Goal: Information Seeking & Learning: Learn about a topic

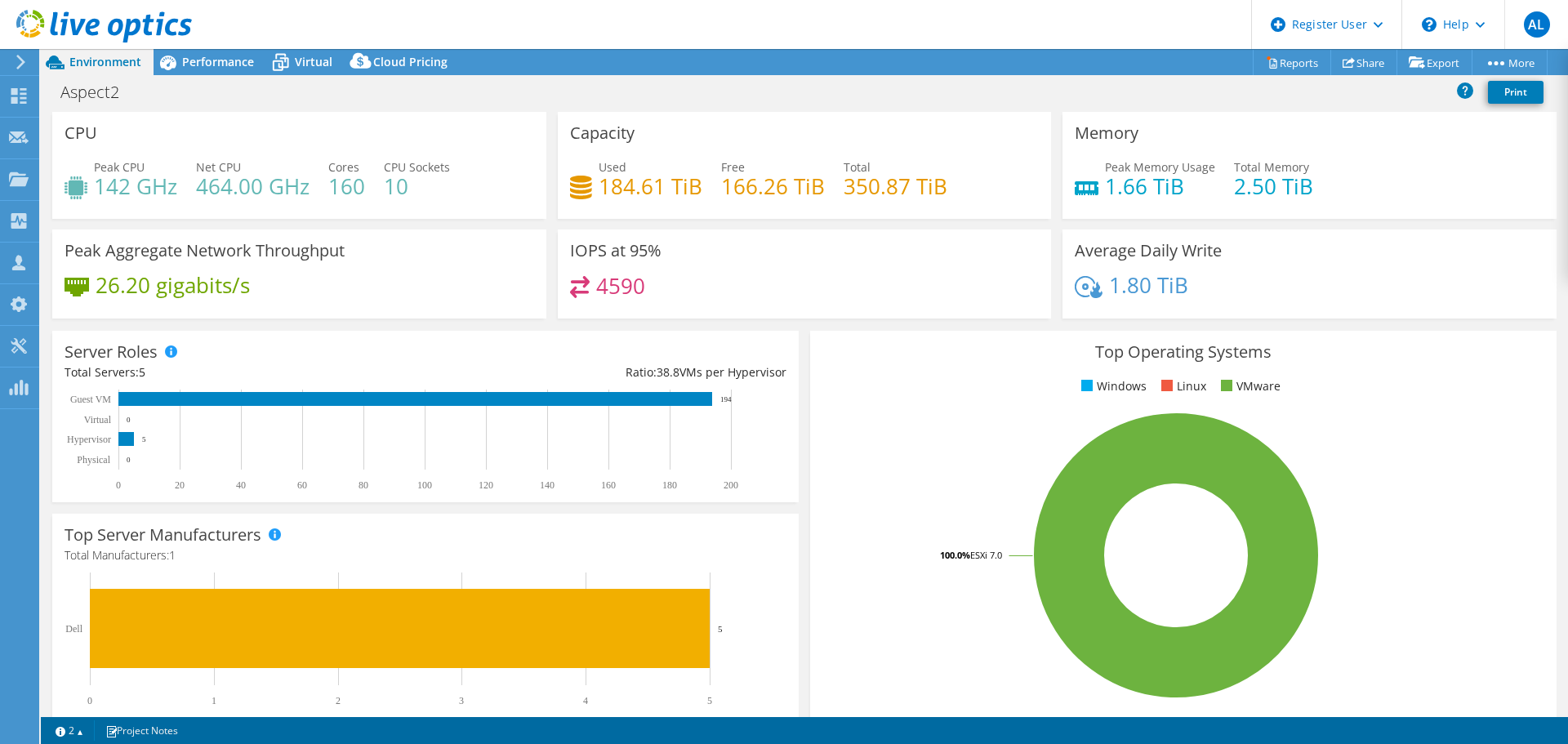
select select "Australia"
select select "AUD"
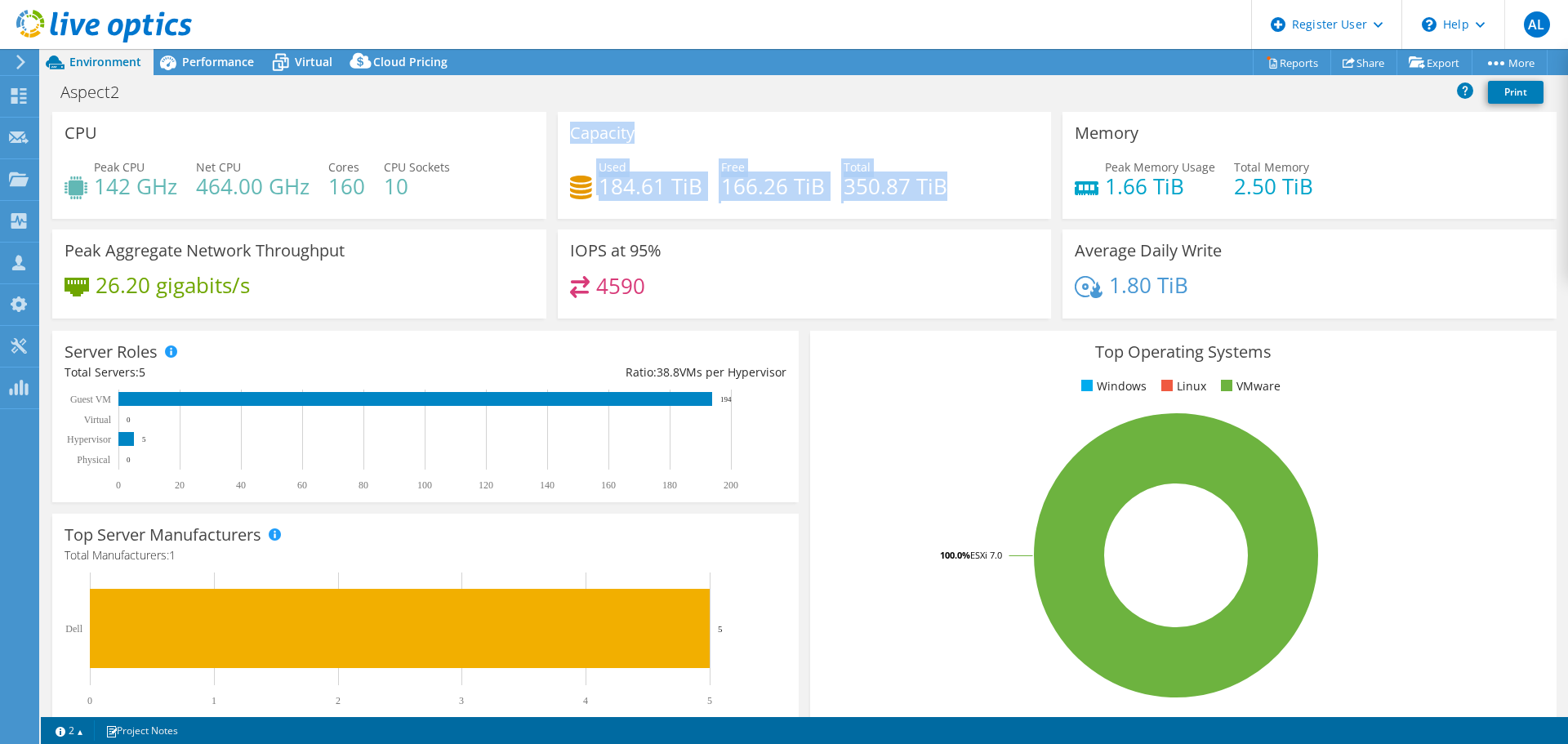
drag, startPoint x: 947, startPoint y: 187, endPoint x: 567, endPoint y: 130, distance: 384.3
click at [567, 130] on div "Capacity Used 184.61 TiB Free 166.26 TiB Total 350.87 TiB" at bounding box center [805, 166] width 494 height 107
click at [642, 141] on div "Capacity Used 184.61 TiB Free 166.26 TiB Total 350.87 TiB" at bounding box center [805, 166] width 494 height 107
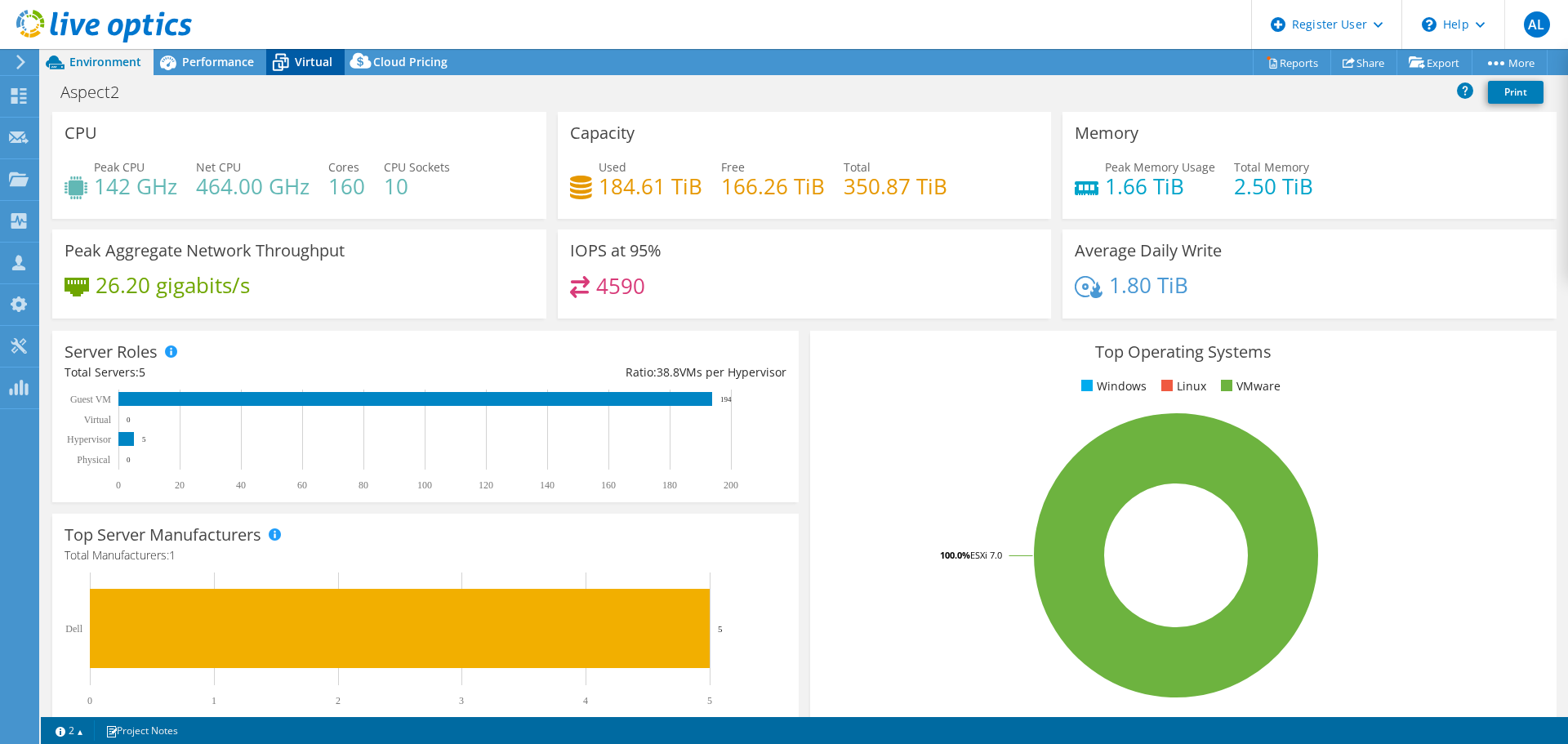
click at [308, 50] on div "Virtual" at bounding box center [305, 62] width 78 height 26
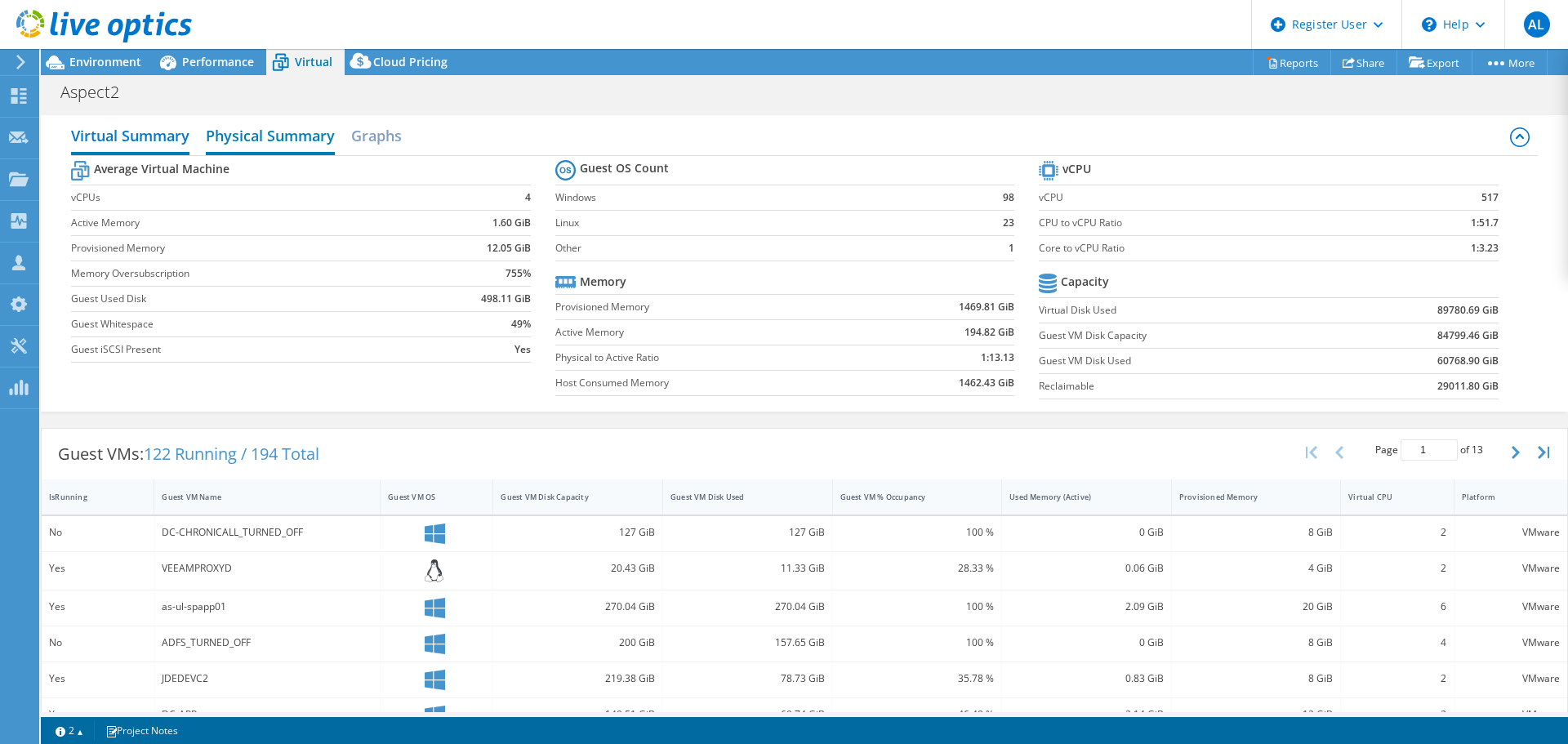
click at [287, 142] on h2 "Physical Summary" at bounding box center [270, 137] width 129 height 36
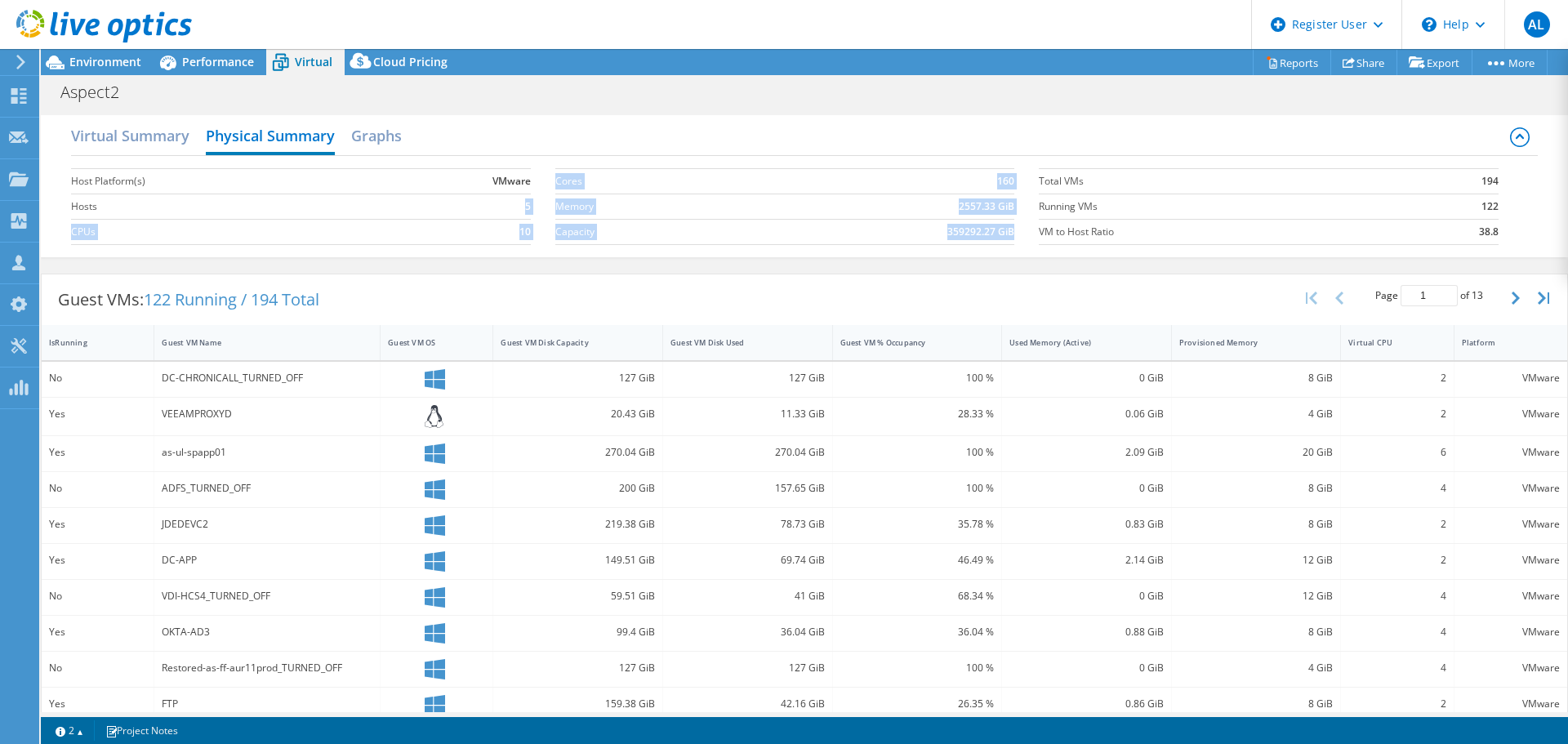
drag, startPoint x: 1495, startPoint y: 232, endPoint x: 261, endPoint y: 196, distance: 1234.5
click at [261, 196] on div "Host Platform(s) VMware Hosts 5 CPUs 10 Cores 160 Memory 2557.33 GiB Capacity 3…" at bounding box center [804, 205] width 1466 height 97
drag, startPoint x: 226, startPoint y: 194, endPoint x: 218, endPoint y: 188, distance: 10.0
click at [226, 194] on td "Hosts" at bounding box center [228, 206] width 313 height 25
click at [163, 143] on h2 "Virtual Summary" at bounding box center [130, 137] width 118 height 36
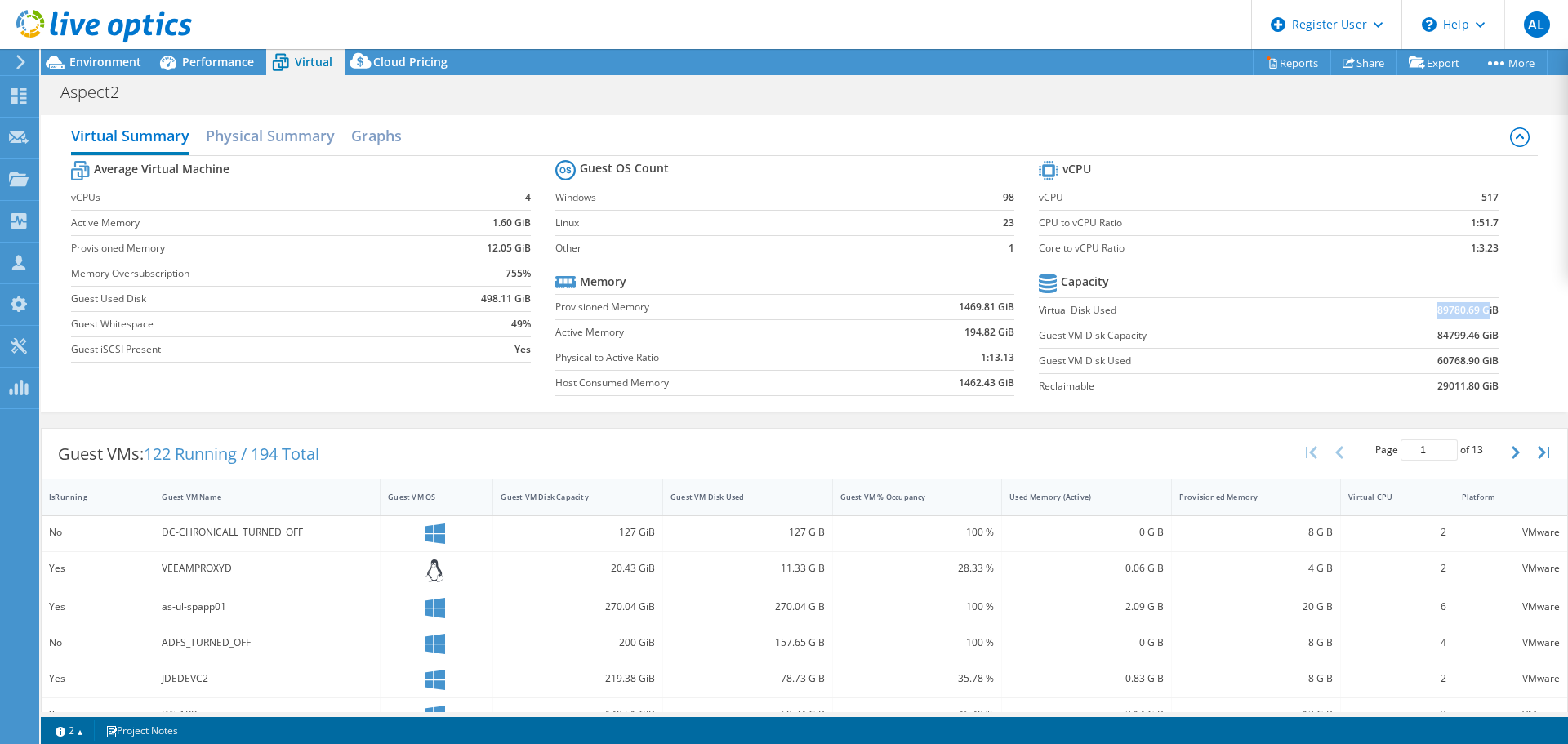
drag, startPoint x: 1410, startPoint y: 305, endPoint x: 1412, endPoint y: 324, distance: 19.1
click at [1478, 311] on td "89780.69 GiB" at bounding box center [1419, 310] width 158 height 25
drag, startPoint x: 1054, startPoint y: 283, endPoint x: 1019, endPoint y: 279, distance: 35.2
click at [1061, 284] on b "Capacity" at bounding box center [1085, 281] width 48 height 16
click at [228, 129] on h2 "Physical Summary" at bounding box center [270, 137] width 129 height 36
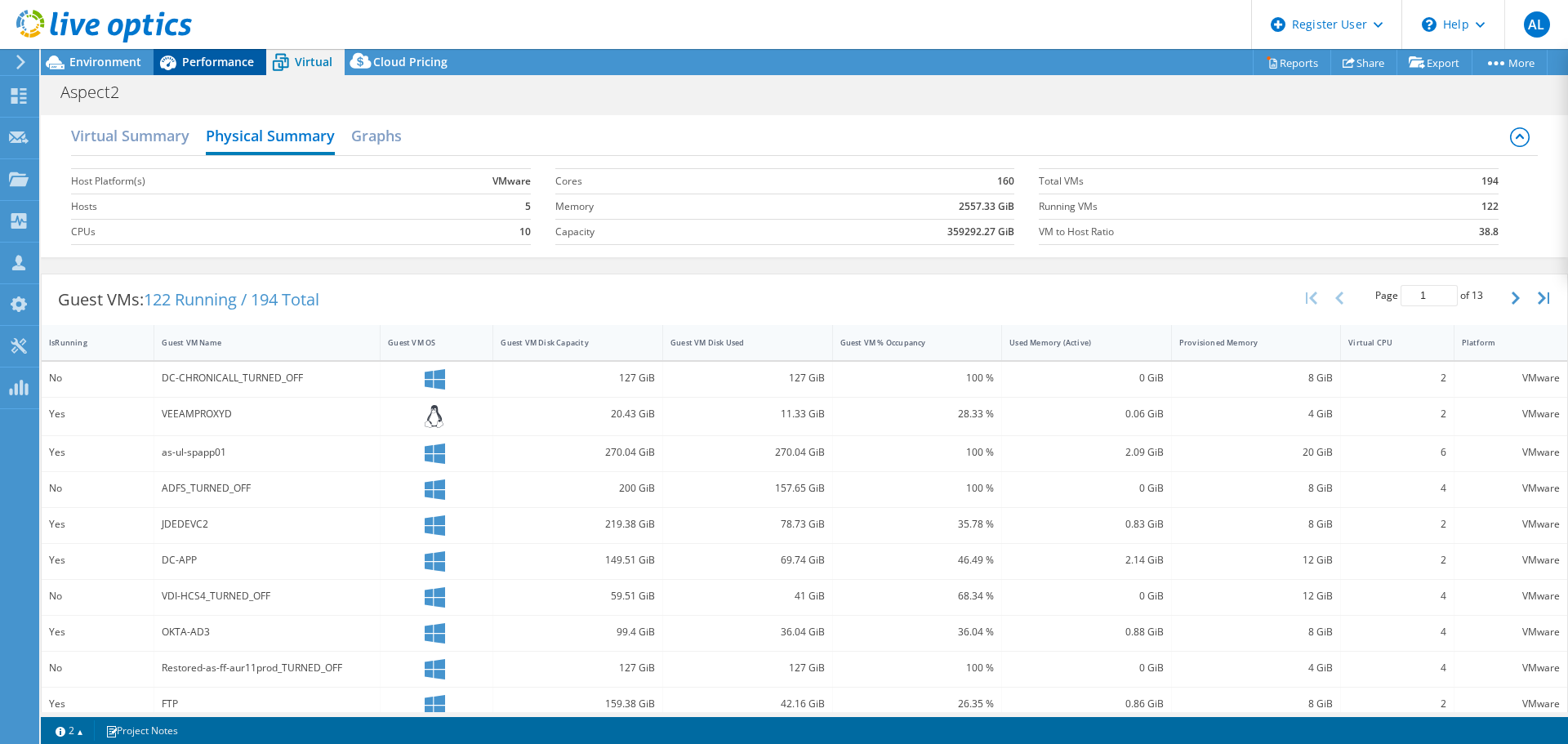
click at [195, 72] on div "Performance" at bounding box center [210, 62] width 113 height 26
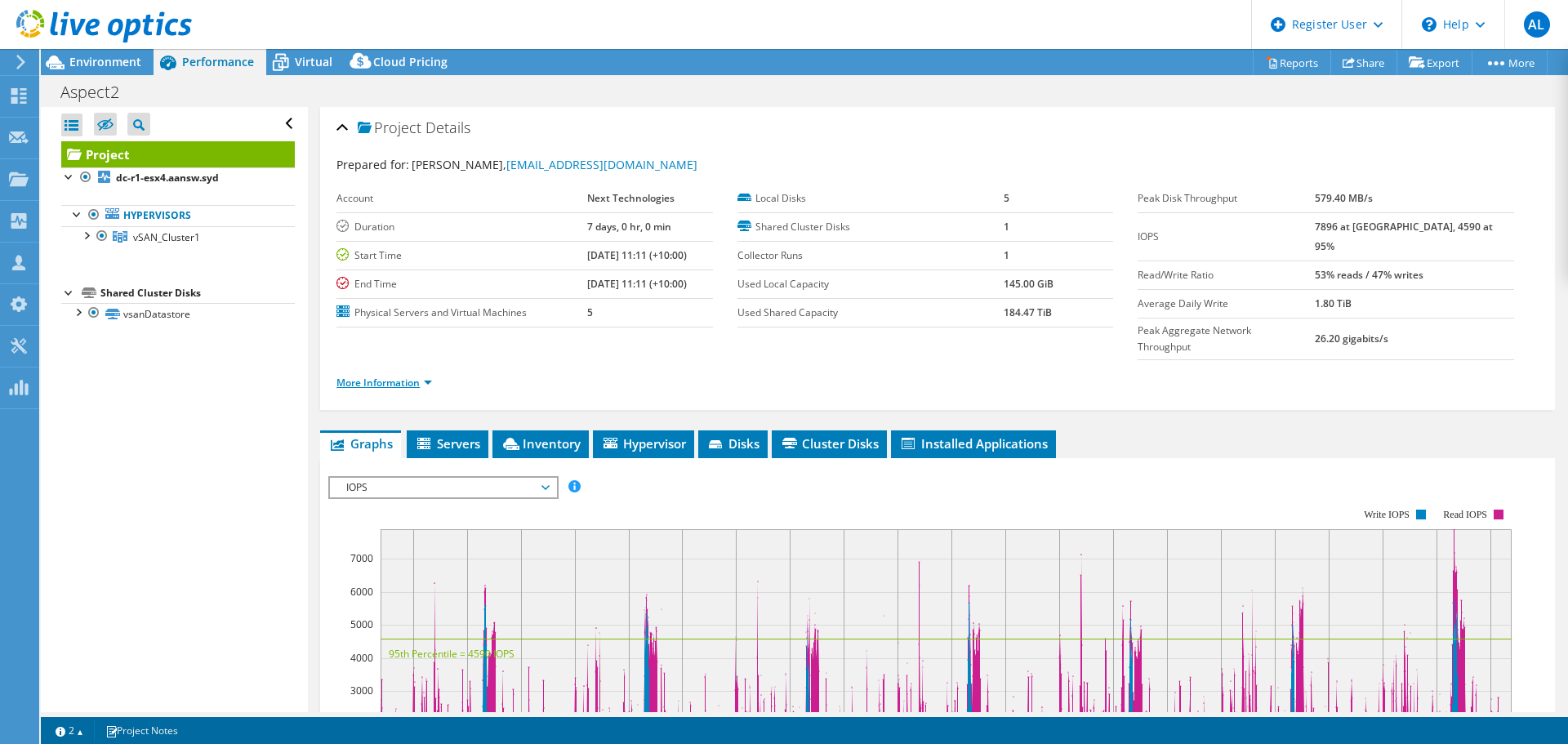
click at [376, 375] on link "More Information" at bounding box center [384, 382] width 95 height 14
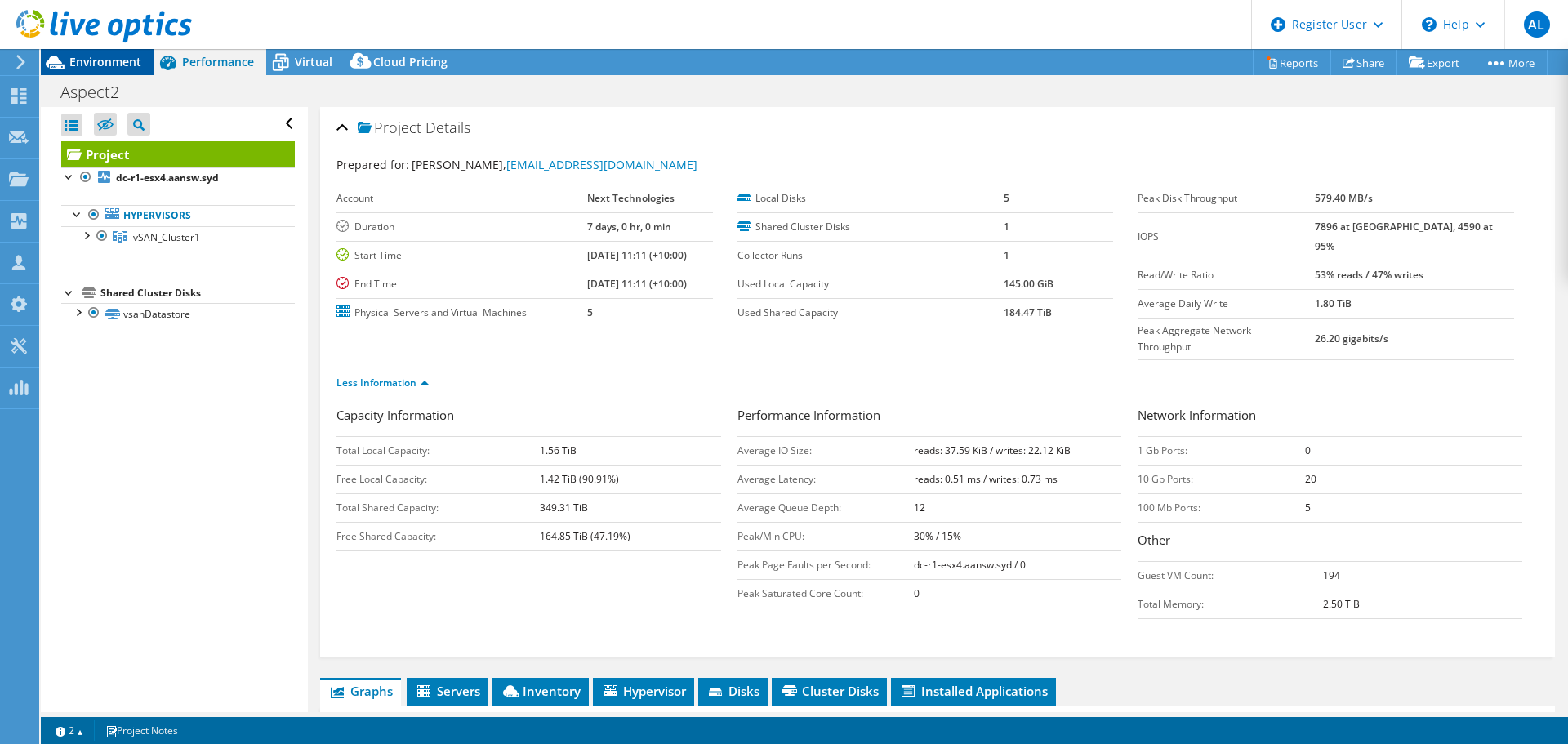
click at [130, 61] on span "Environment" at bounding box center [105, 61] width 72 height 15
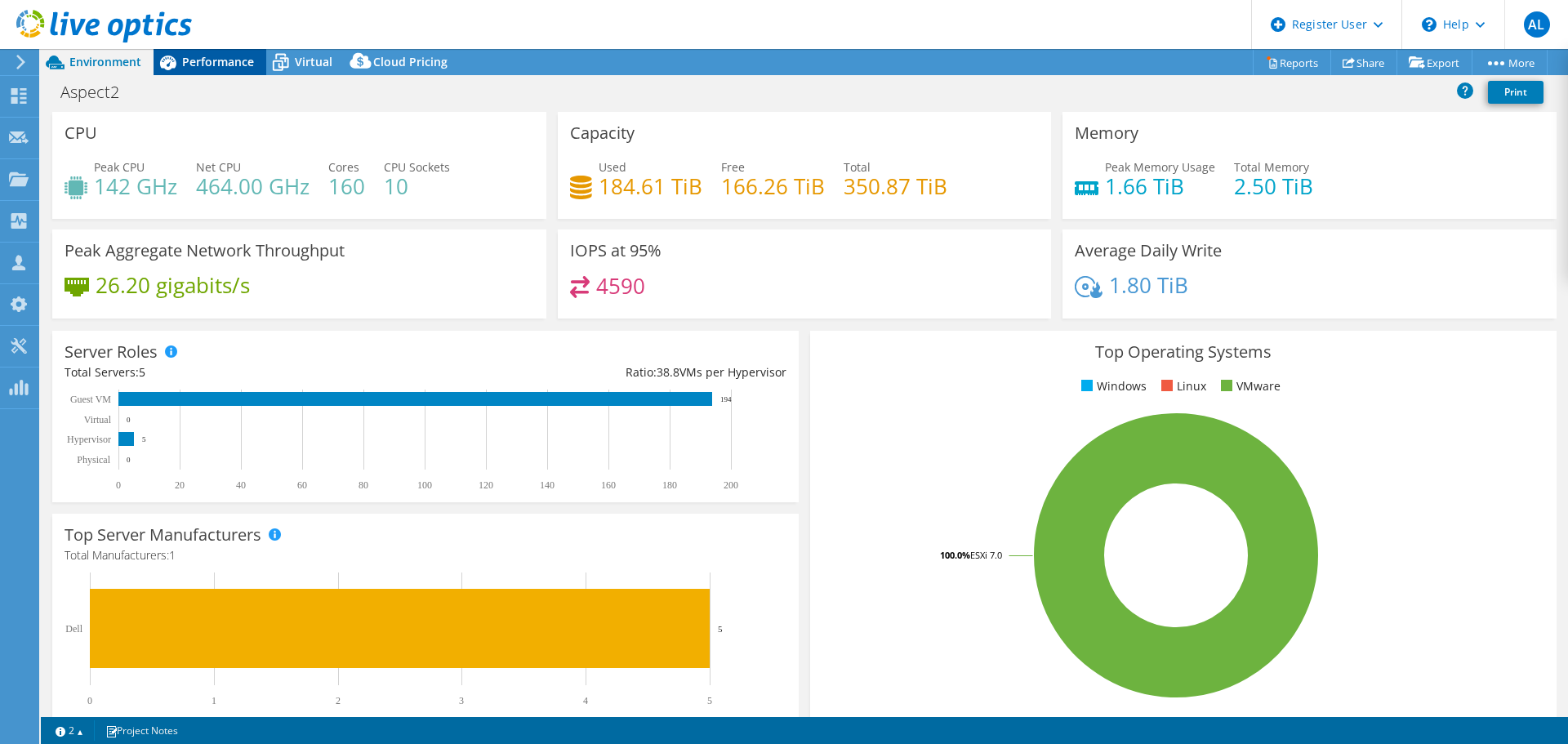
click at [238, 65] on span "Performance" at bounding box center [217, 61] width 72 height 15
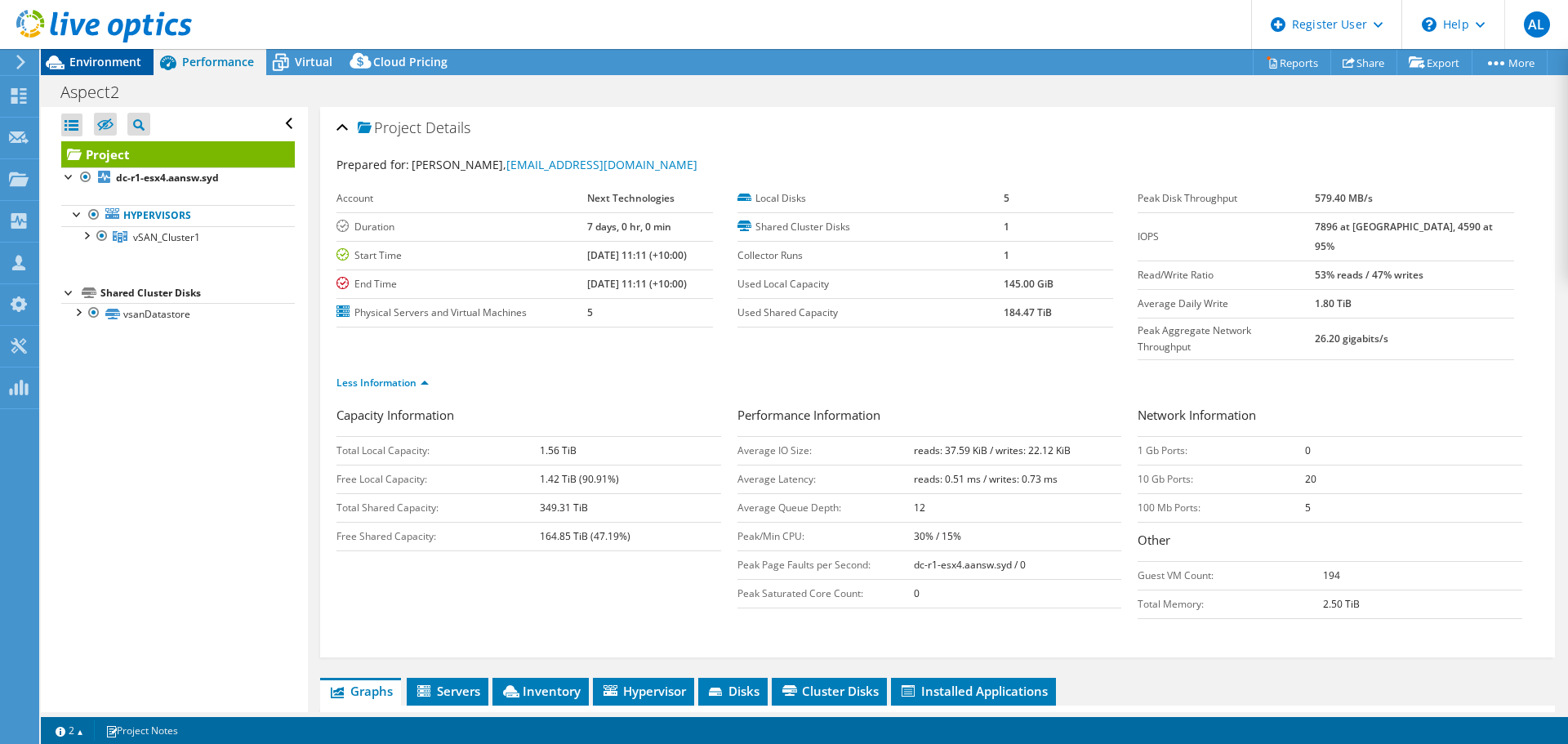
click at [102, 73] on div "Environment" at bounding box center [97, 62] width 113 height 26
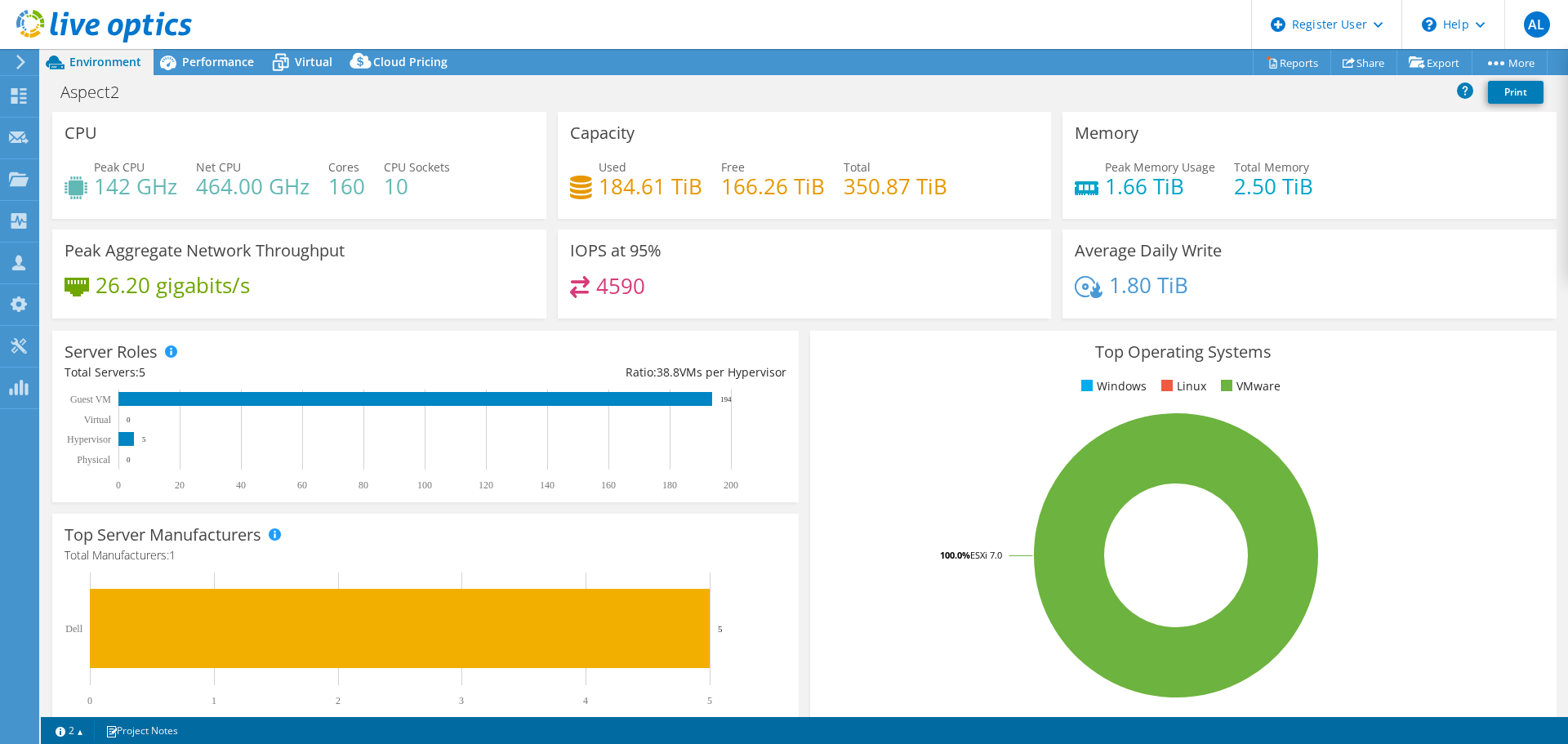
click at [1059, 401] on div "Top Operating Systems Windows Linux VMware 100.0% ESXi 7.0" at bounding box center [1183, 526] width 747 height 391
click at [212, 65] on span "Performance" at bounding box center [217, 61] width 72 height 15
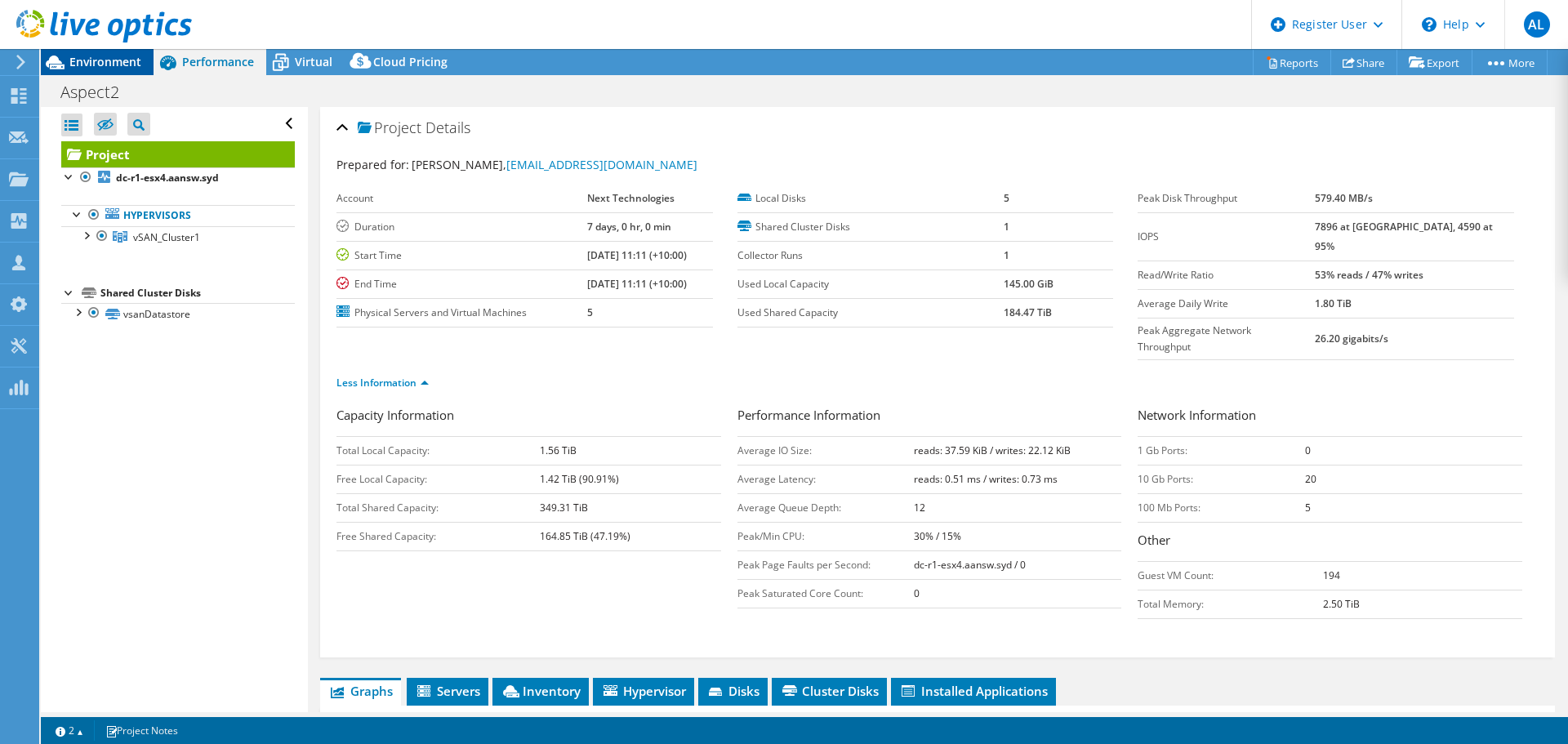
click at [113, 57] on span "Environment" at bounding box center [105, 61] width 72 height 15
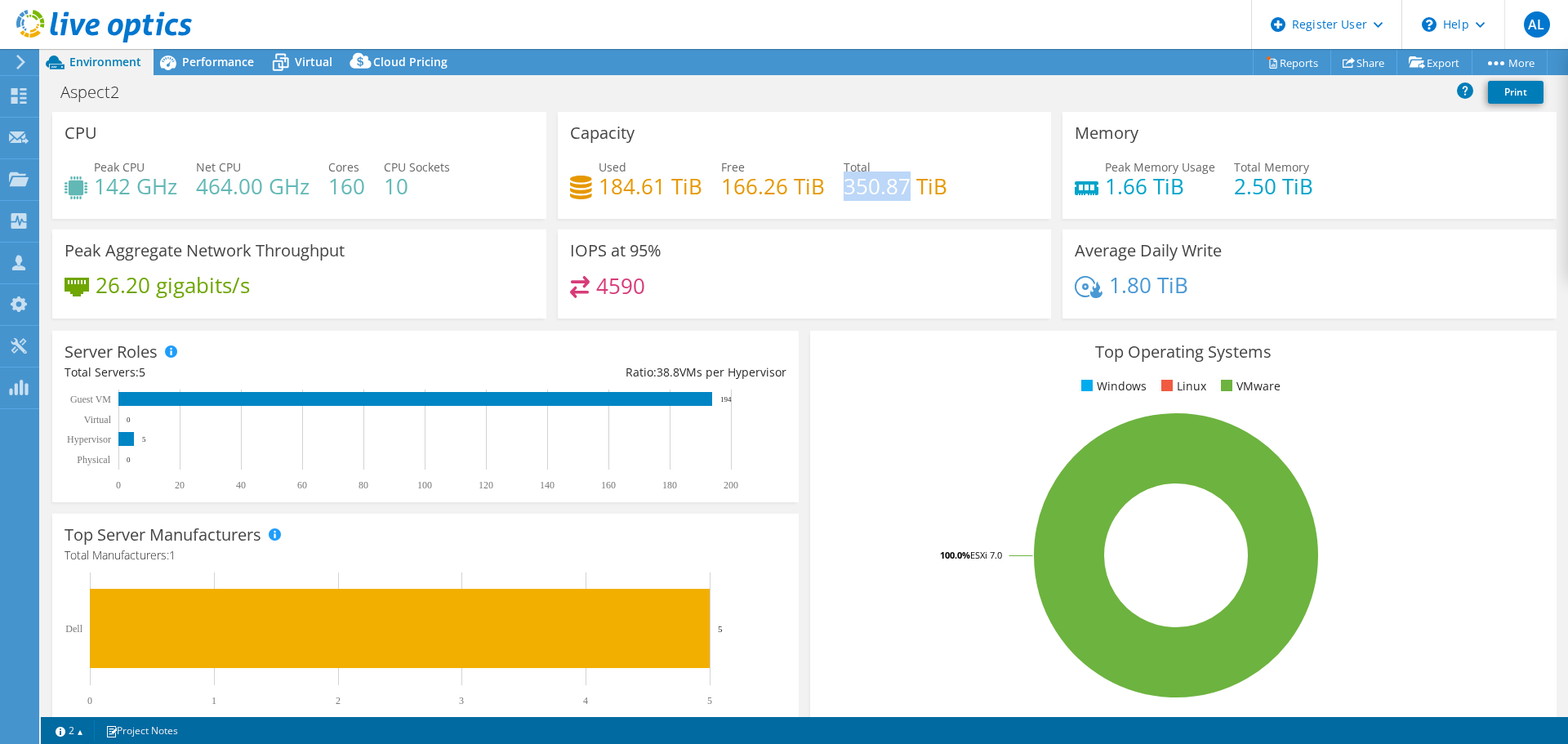
drag, startPoint x: 849, startPoint y: 186, endPoint x: 902, endPoint y: 188, distance: 53.0
click at [902, 188] on h4 "350.87 TiB" at bounding box center [895, 186] width 104 height 18
copy h4 "350.87"
click at [1057, 172] on div "Memory Peak Memory Usage 1.66 TiB Total Memory 2.50 TiB" at bounding box center [1309, 166] width 505 height 107
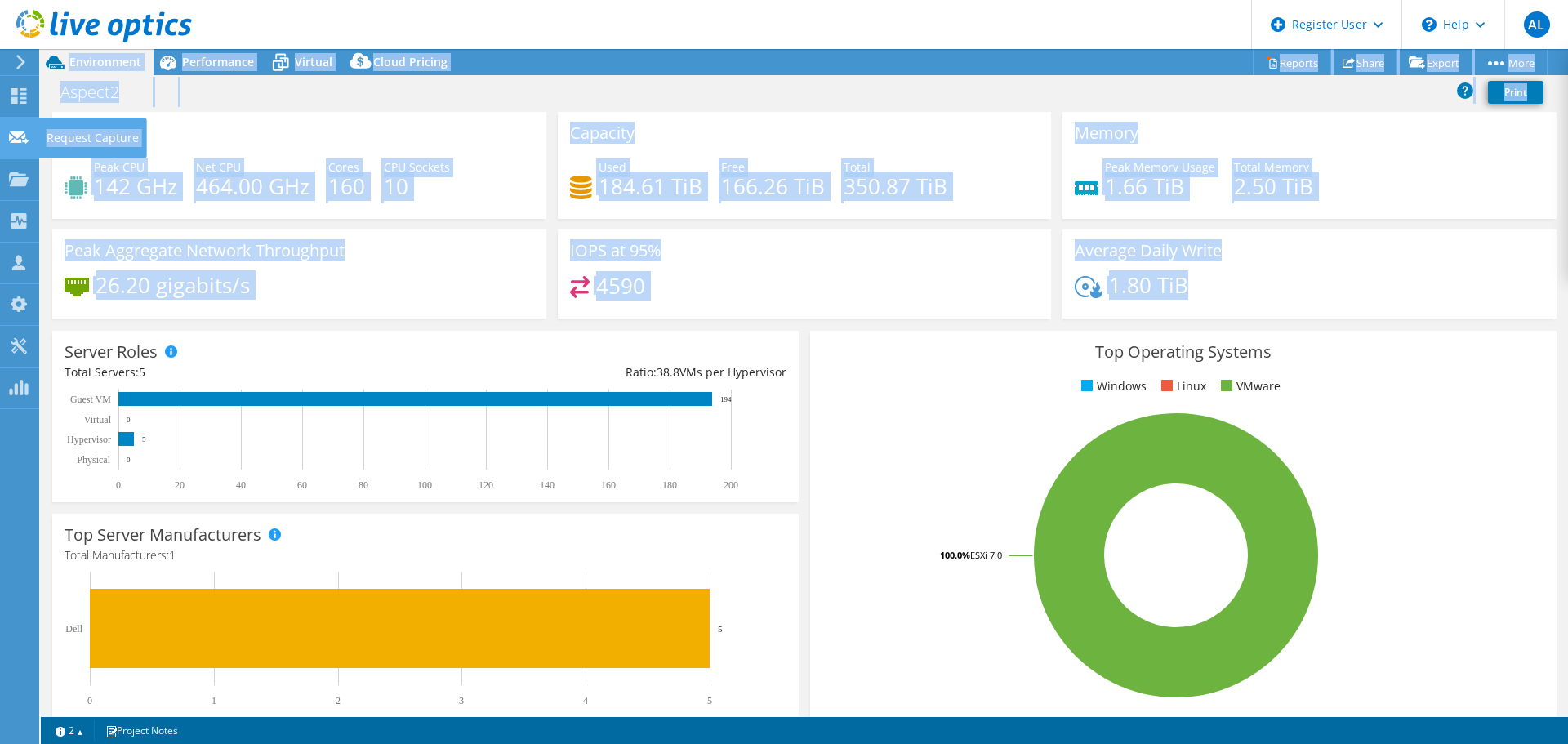
drag, startPoint x: 657, startPoint y: 261, endPoint x: 13, endPoint y: 143, distance: 654.7
click at [13, 143] on div "AL Dell User Andrew Larsen Andrew.Larsen@Dell.com Dell My Profile Log Out \n He…" at bounding box center [784, 372] width 1568 height 744
click at [43, 136] on div "Request Capture" at bounding box center [93, 138] width 109 height 41
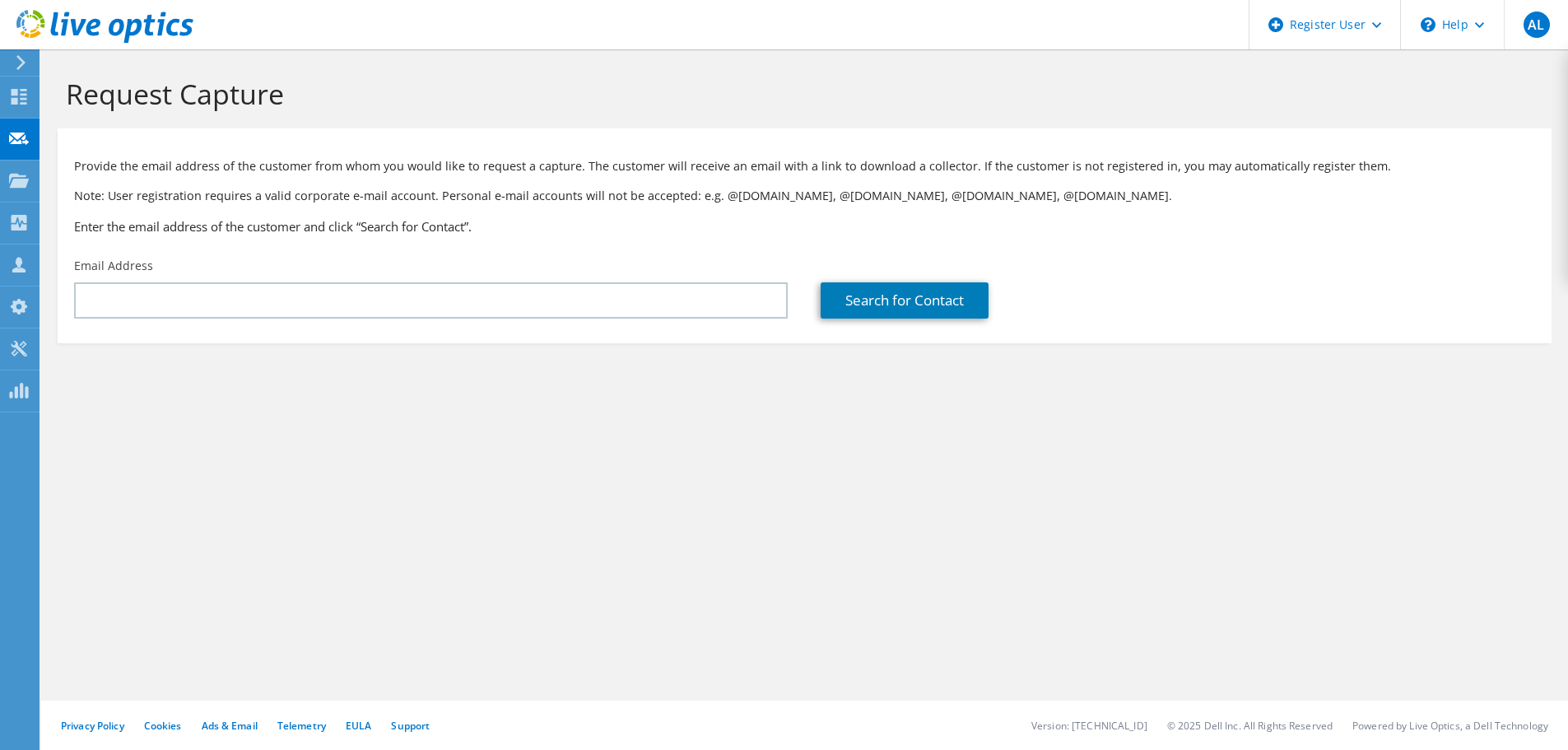
click at [1330, 416] on section "Request Capture Provide the email address of the customer from whom you would l…" at bounding box center [804, 237] width 1527 height 376
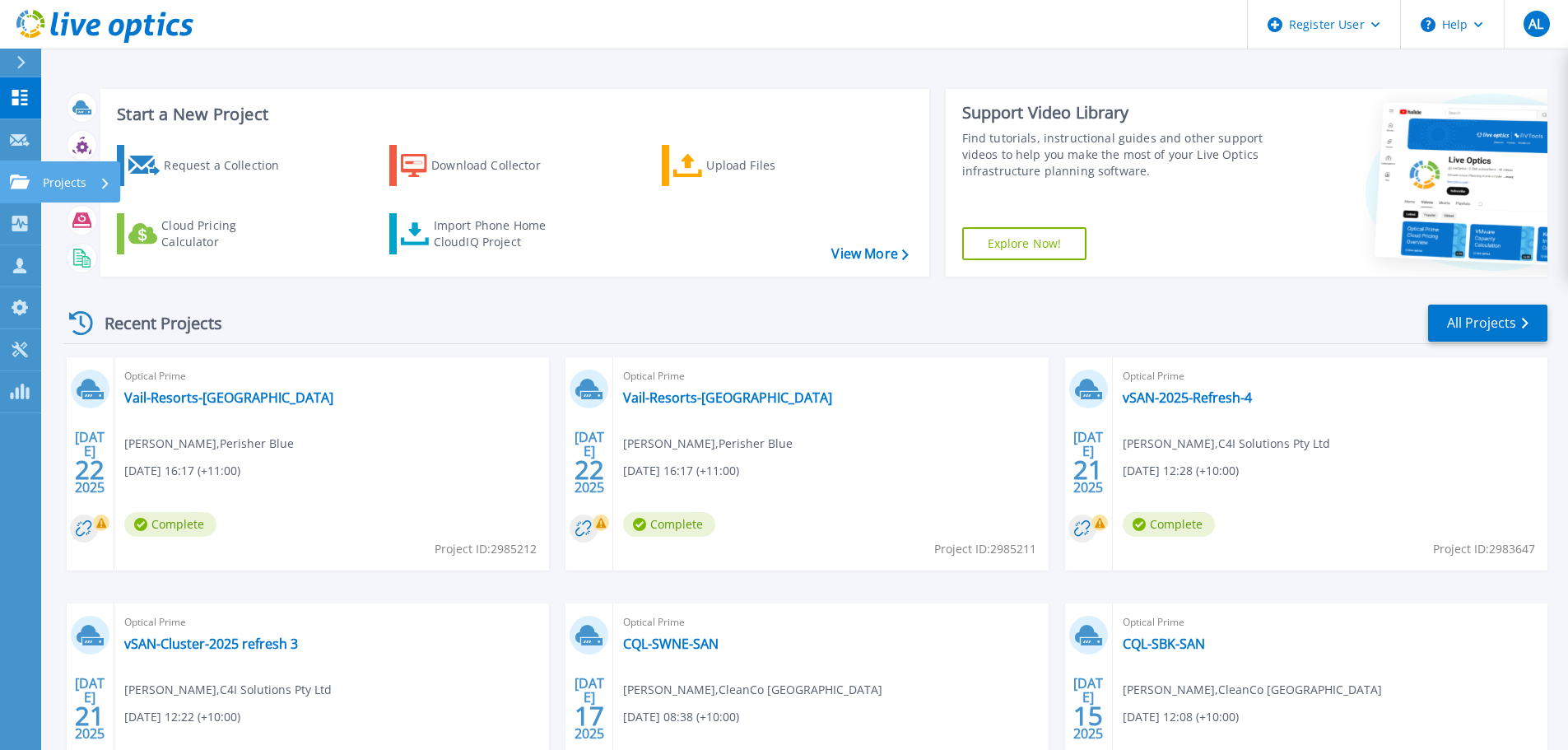
click at [26, 193] on link "Projects Projects" at bounding box center [21, 182] width 41 height 42
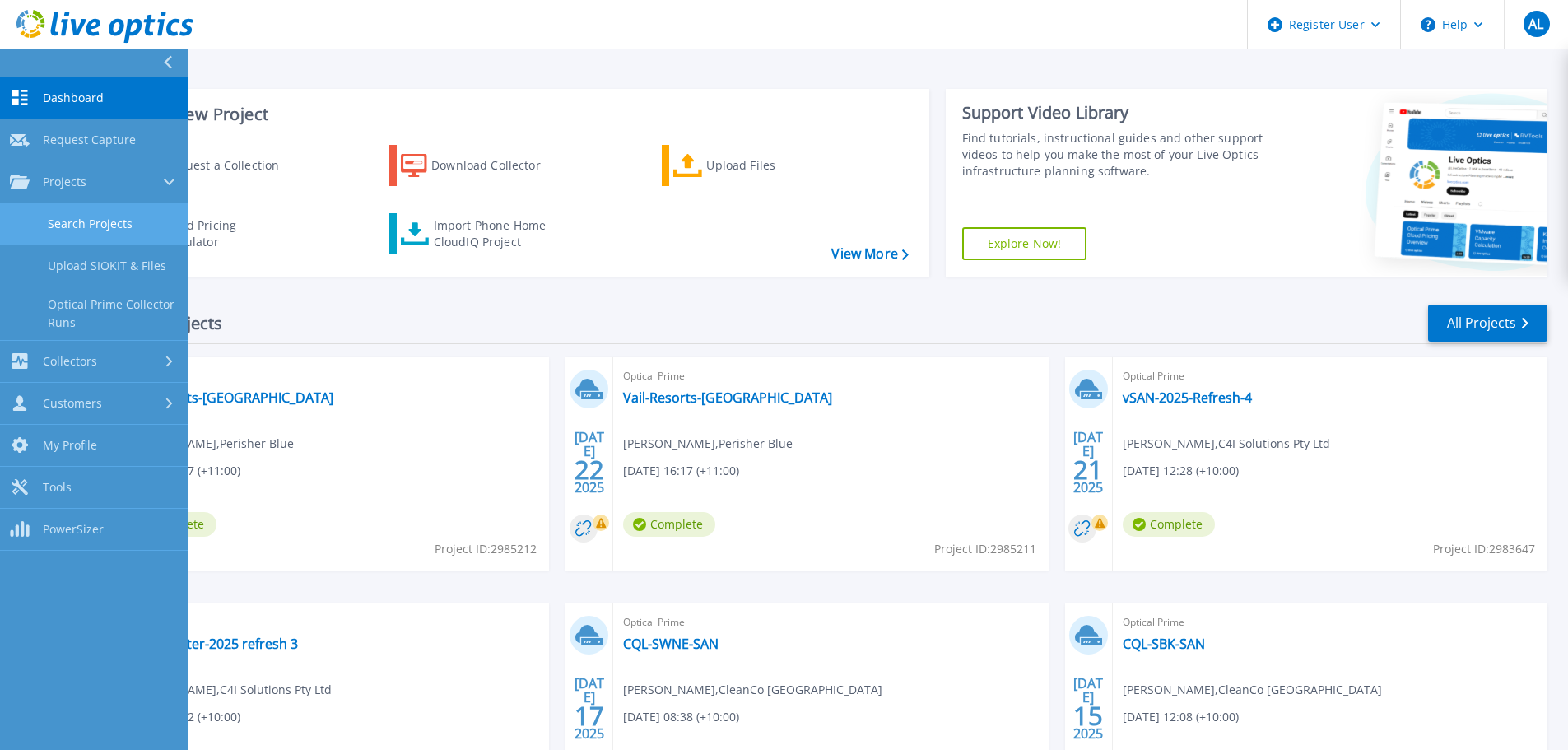
click at [48, 211] on link "Search Projects" at bounding box center [93, 223] width 188 height 42
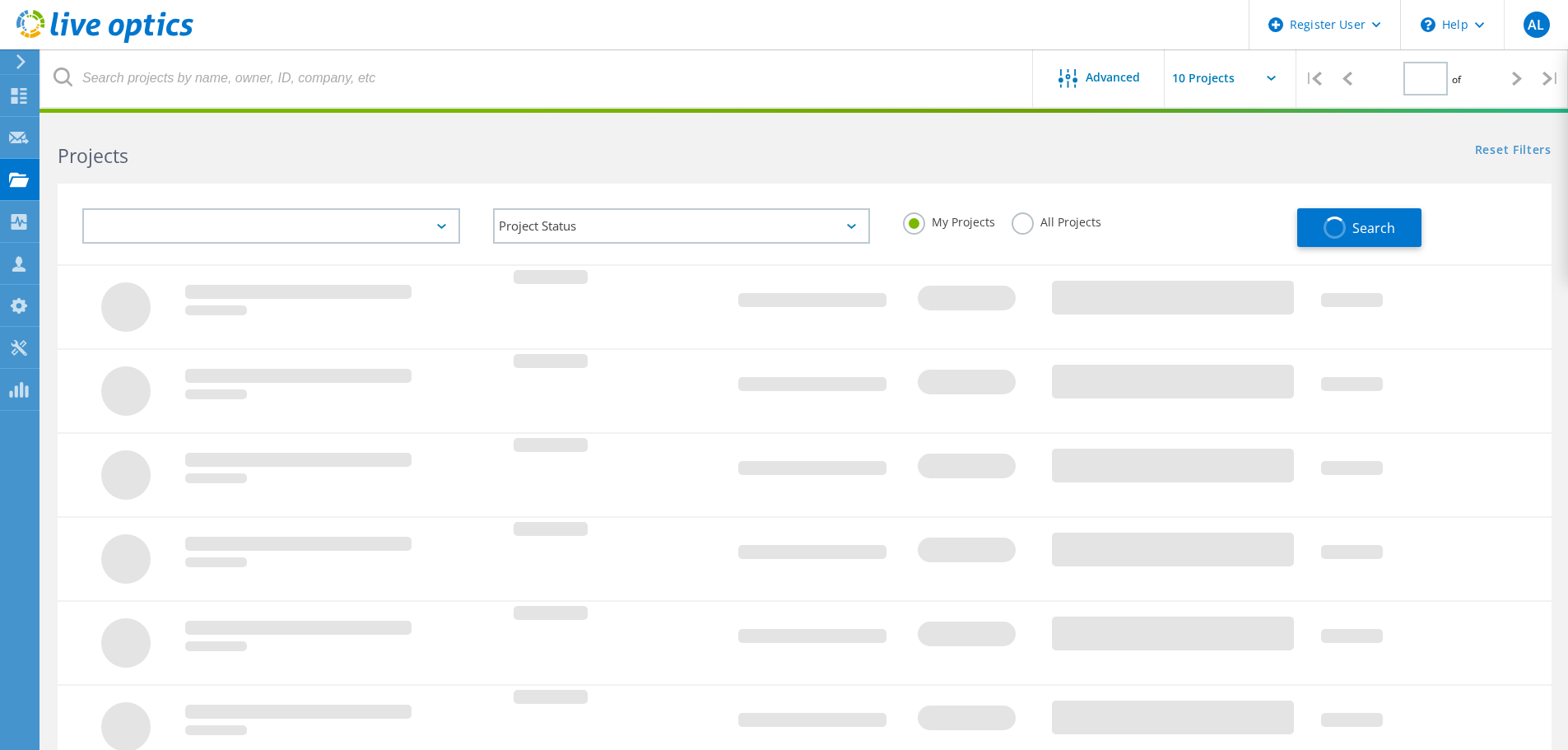
type input "1"
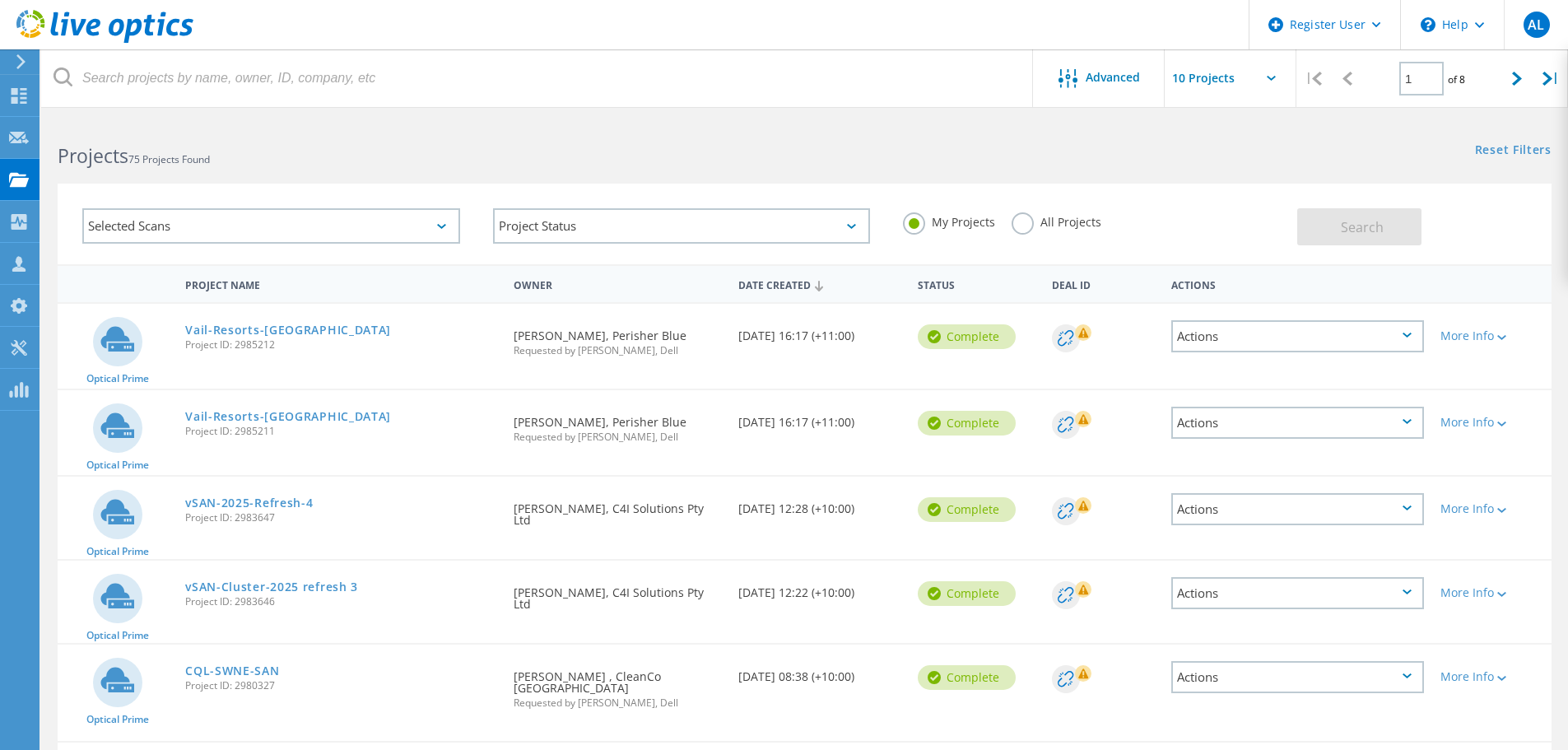
click at [1072, 218] on label "All Projects" at bounding box center [1056, 220] width 90 height 15
click at [0, 0] on input "All Projects" at bounding box center [0, 0] width 0 height 0
click at [1315, 217] on button "Search" at bounding box center [1359, 226] width 124 height 37
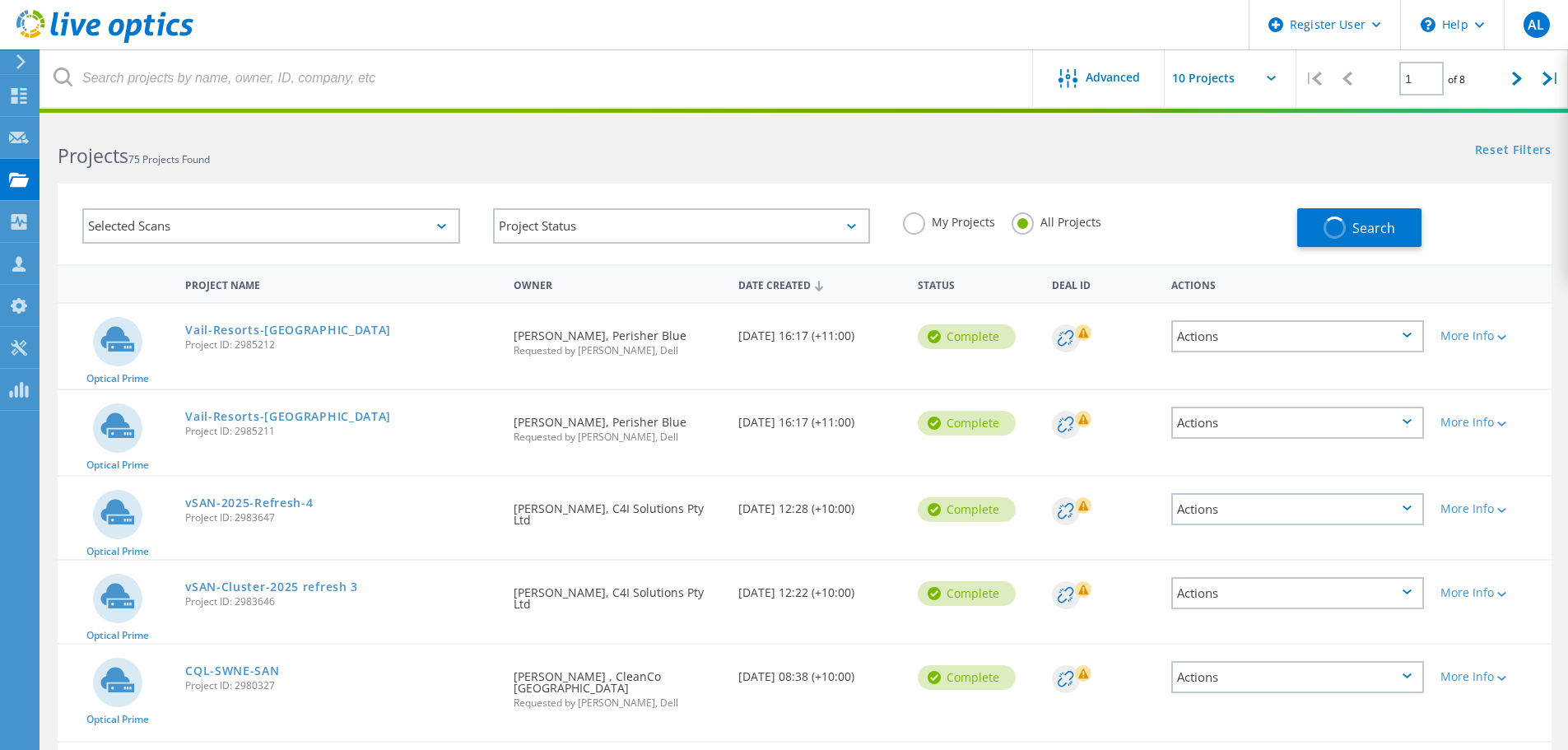
click at [980, 149] on div "Reset Filters Show Filters" at bounding box center [1185, 134] width 763 height 31
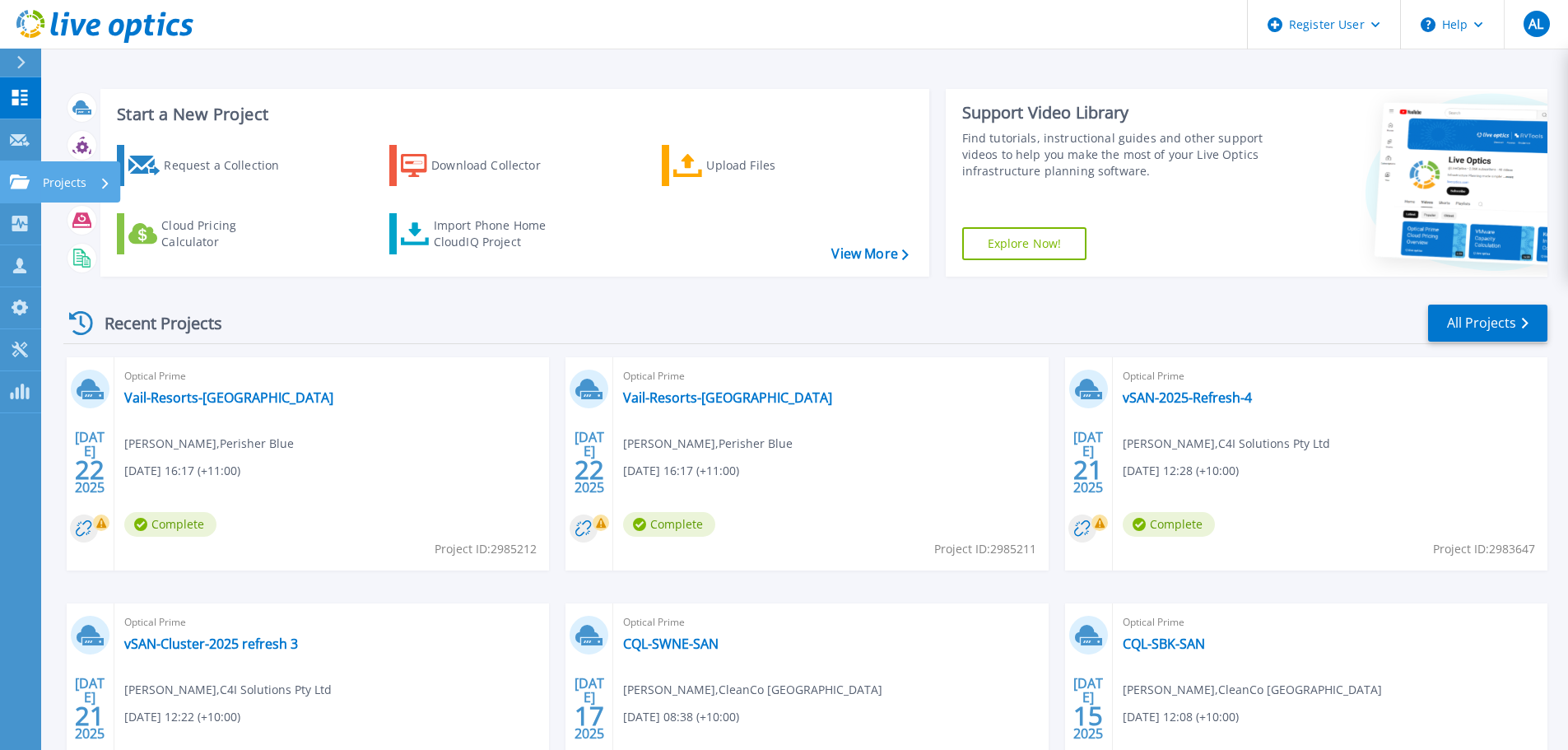
click at [26, 178] on icon at bounding box center [20, 182] width 20 height 14
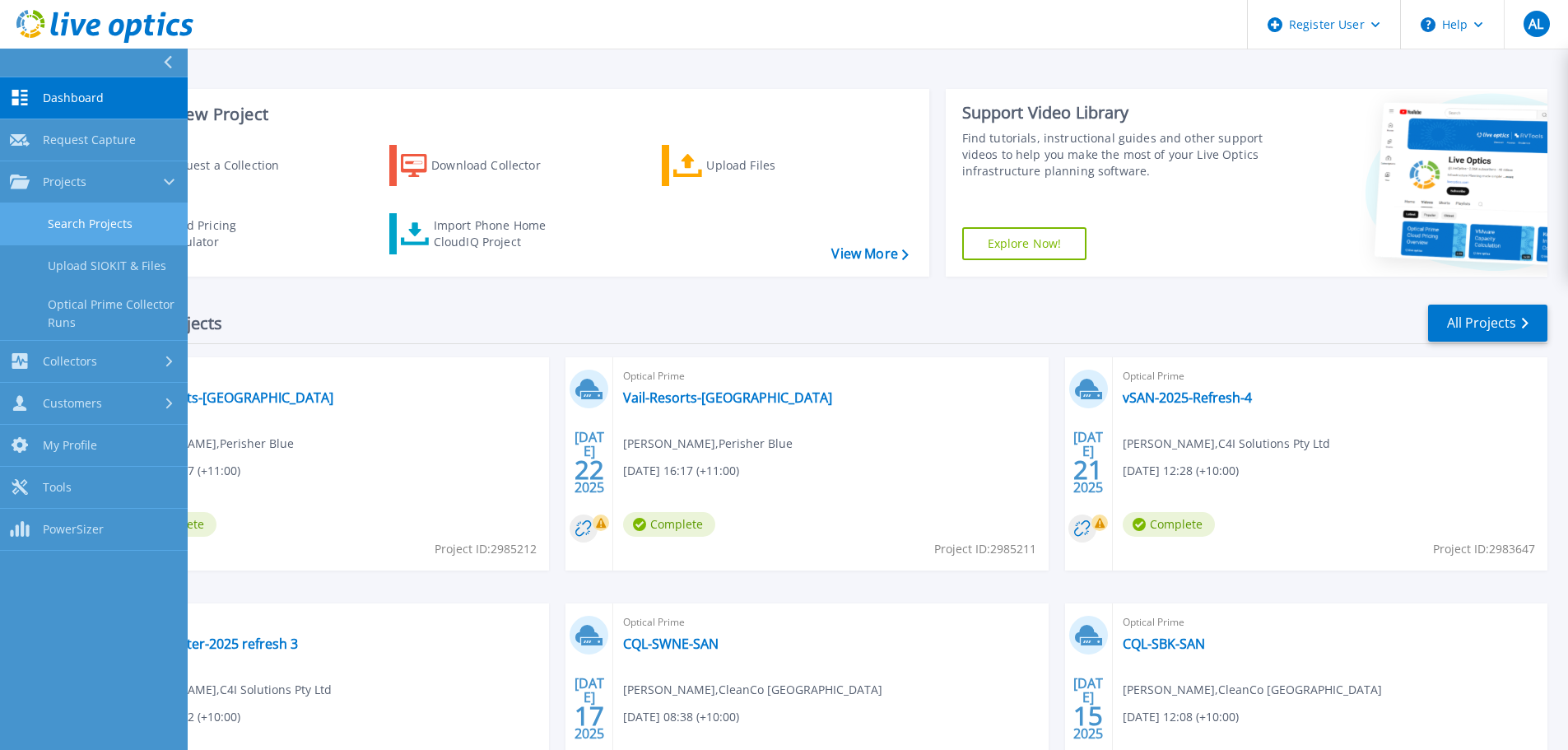
click at [91, 224] on link "Search Projects" at bounding box center [93, 223] width 188 height 42
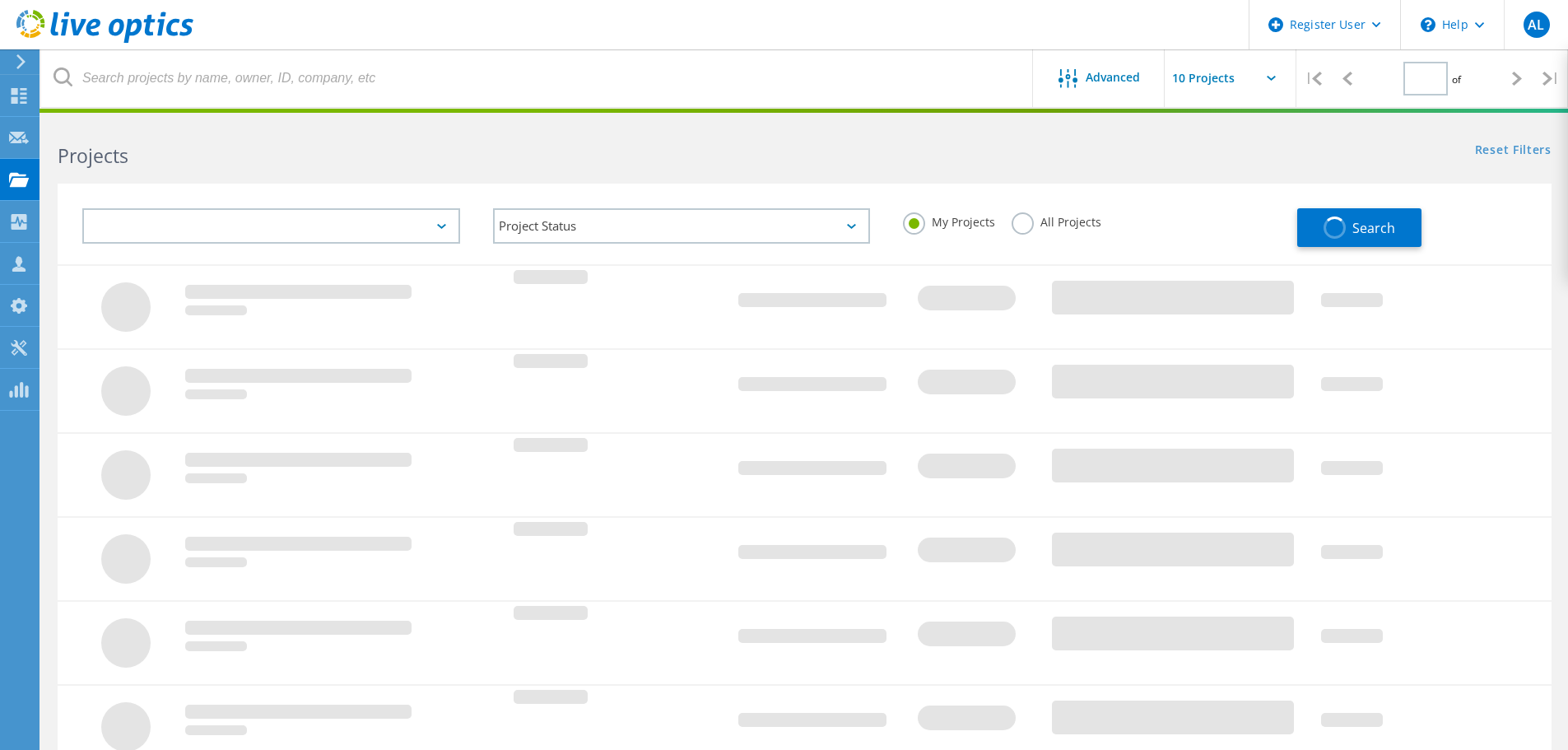
type input "1"
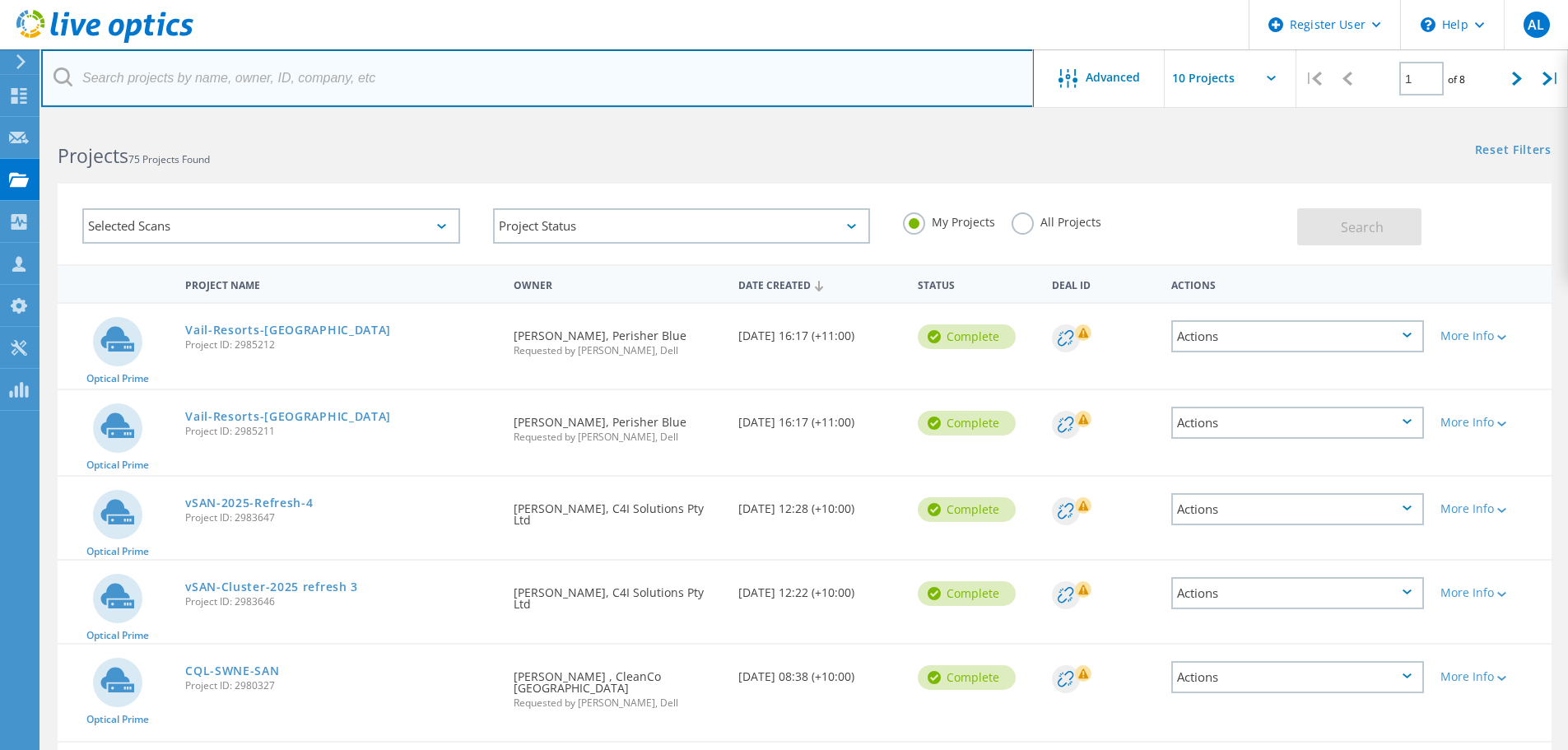
click at [384, 83] on input "text" at bounding box center [537, 78] width 993 height 57
type input "aspect"
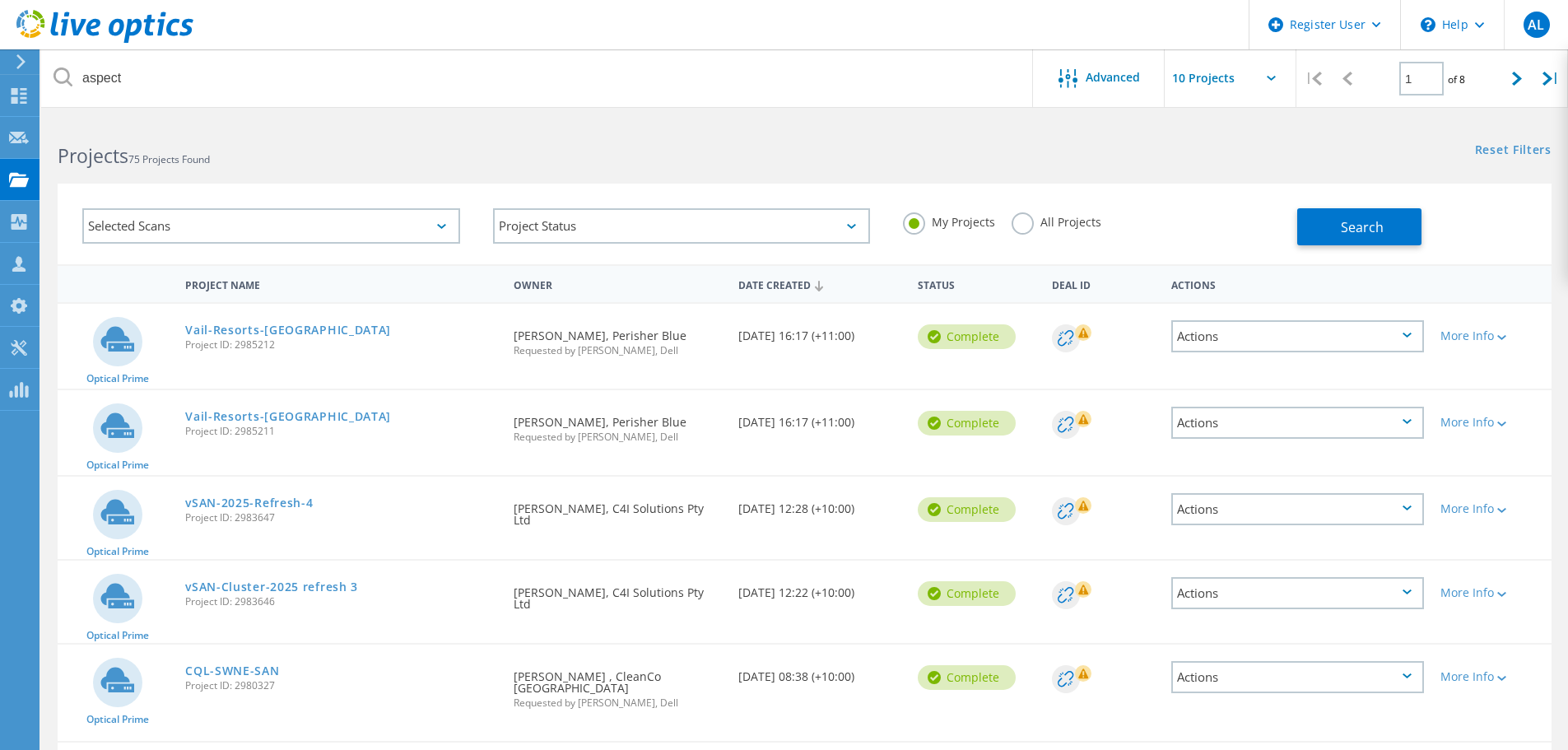
drag, startPoint x: 1025, startPoint y: 209, endPoint x: 1023, endPoint y: 219, distance: 10.2
click at [1023, 219] on div "My Projects All Projects" at bounding box center [1092, 222] width 411 height 61
click at [1023, 219] on label "All Projects" at bounding box center [1056, 220] width 90 height 15
click at [0, 0] on input "All Projects" at bounding box center [0, 0] width 0 height 0
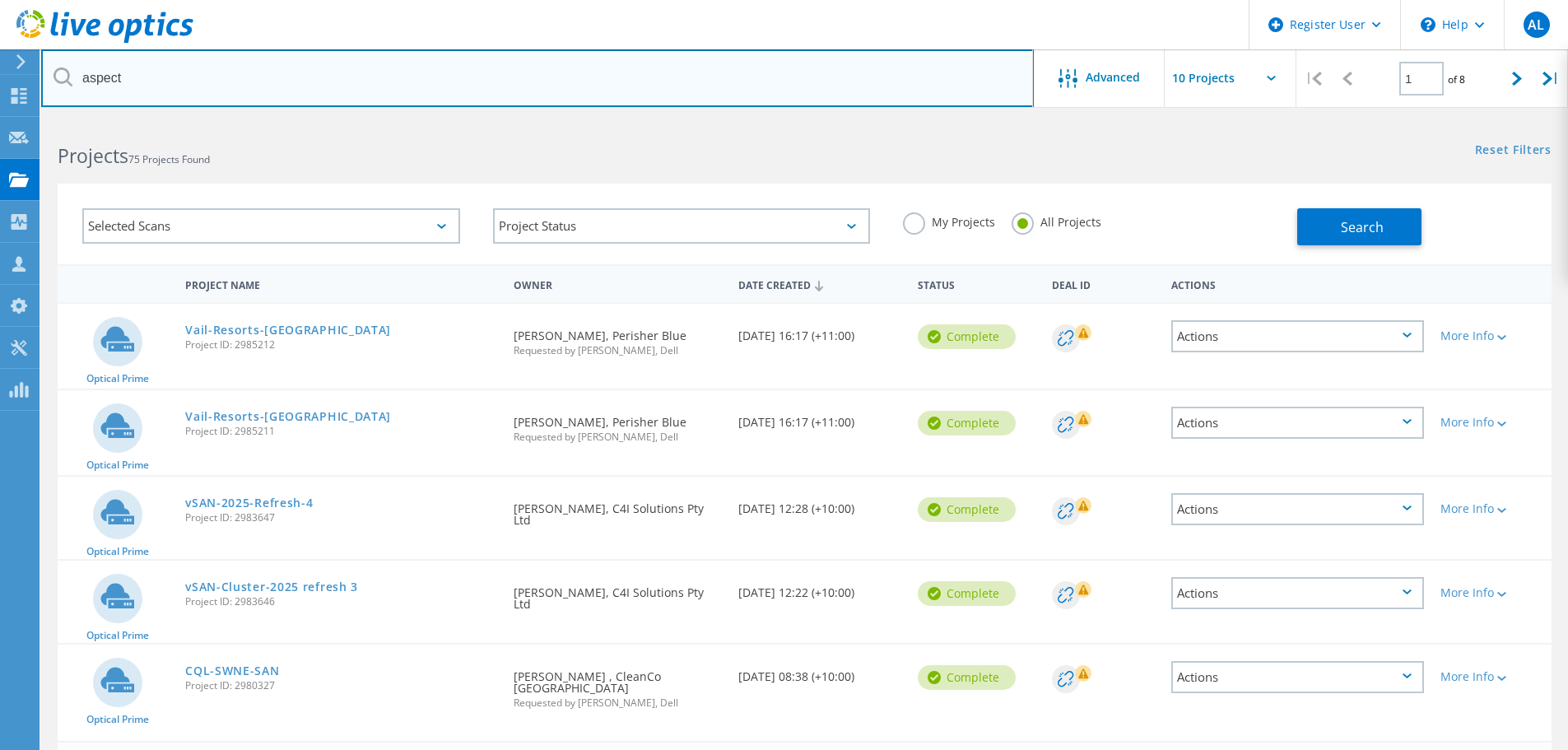
click at [444, 70] on input "aspect" at bounding box center [537, 78] width 993 height 57
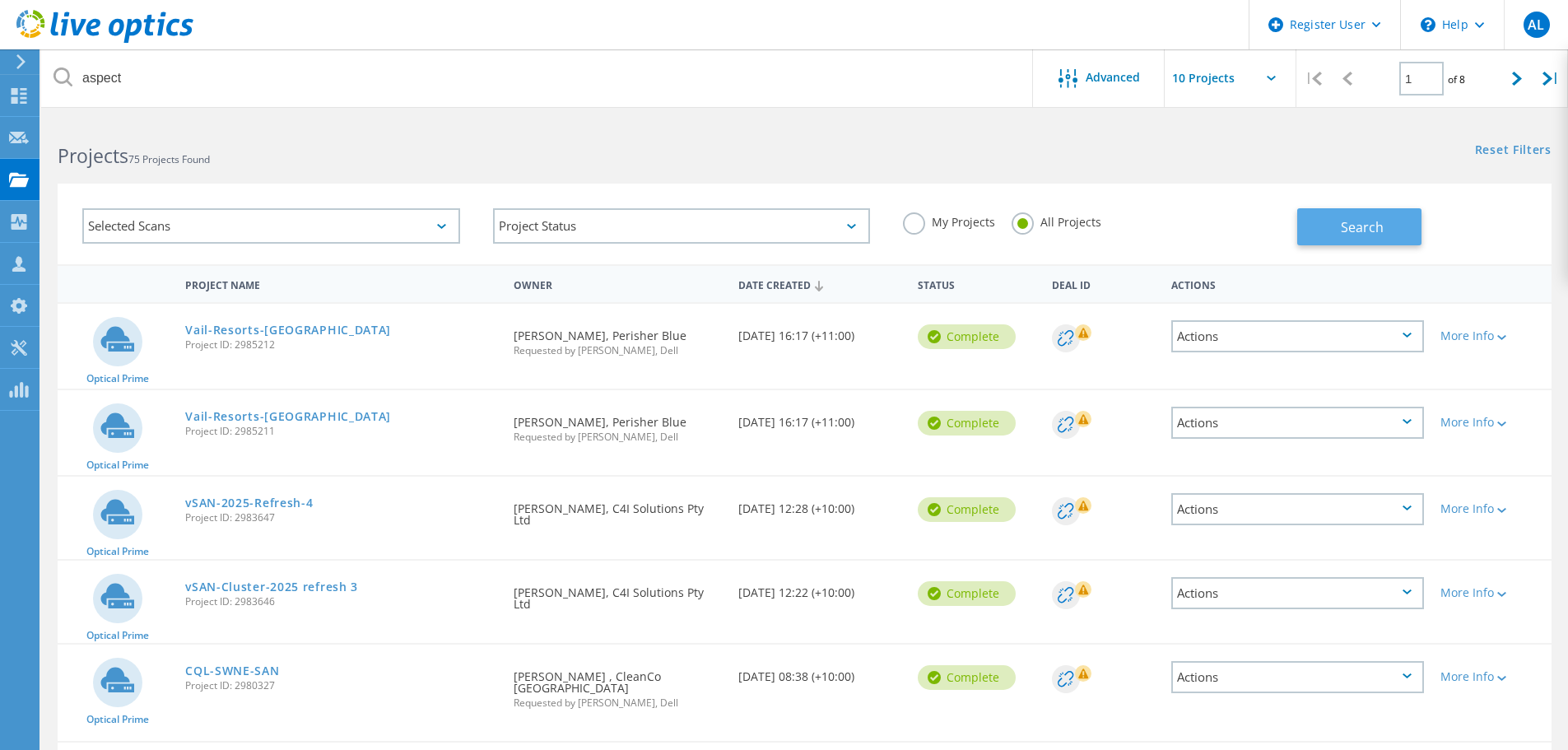
click at [1403, 223] on button "Search" at bounding box center [1359, 226] width 124 height 37
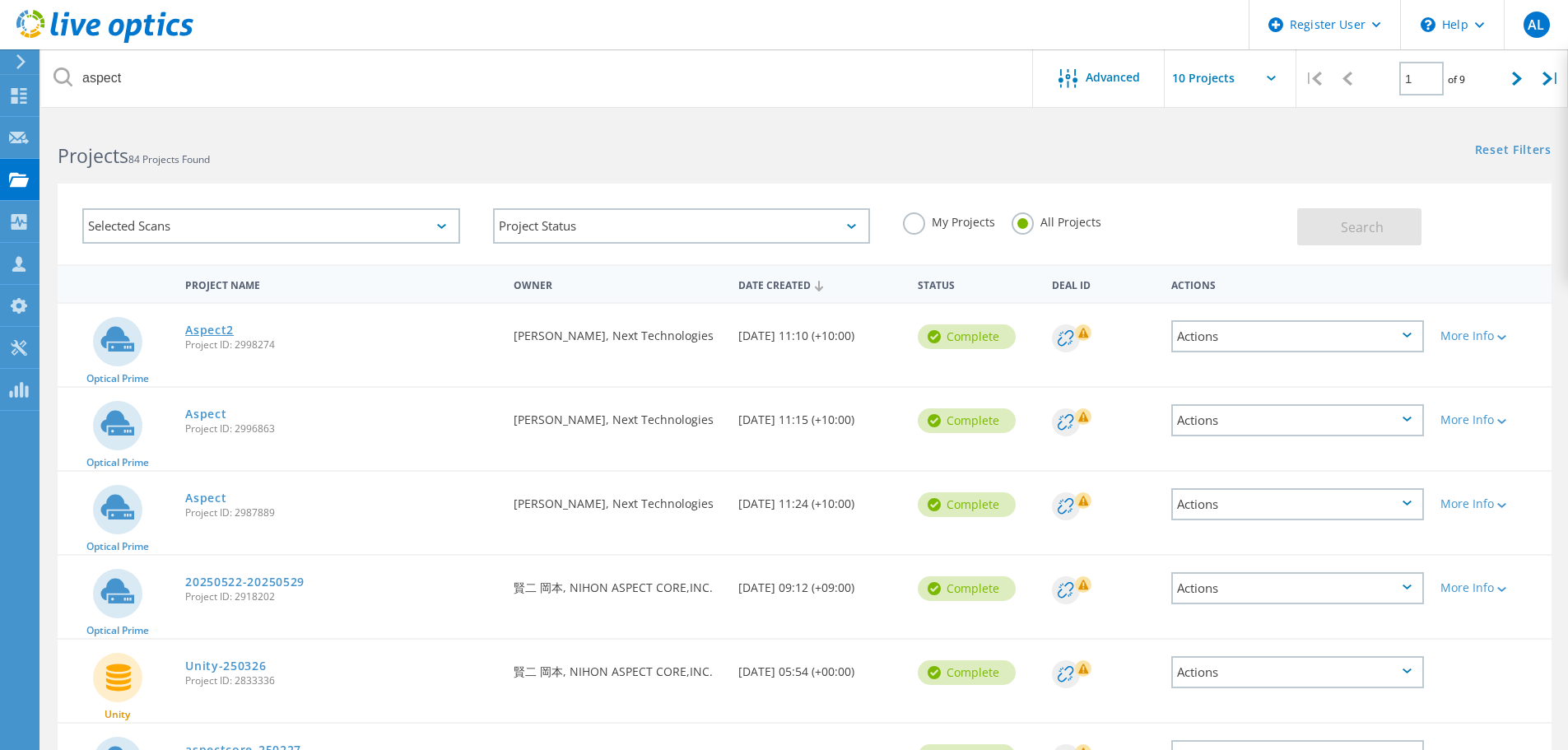
click at [218, 330] on link "Aspect2" at bounding box center [209, 330] width 49 height 11
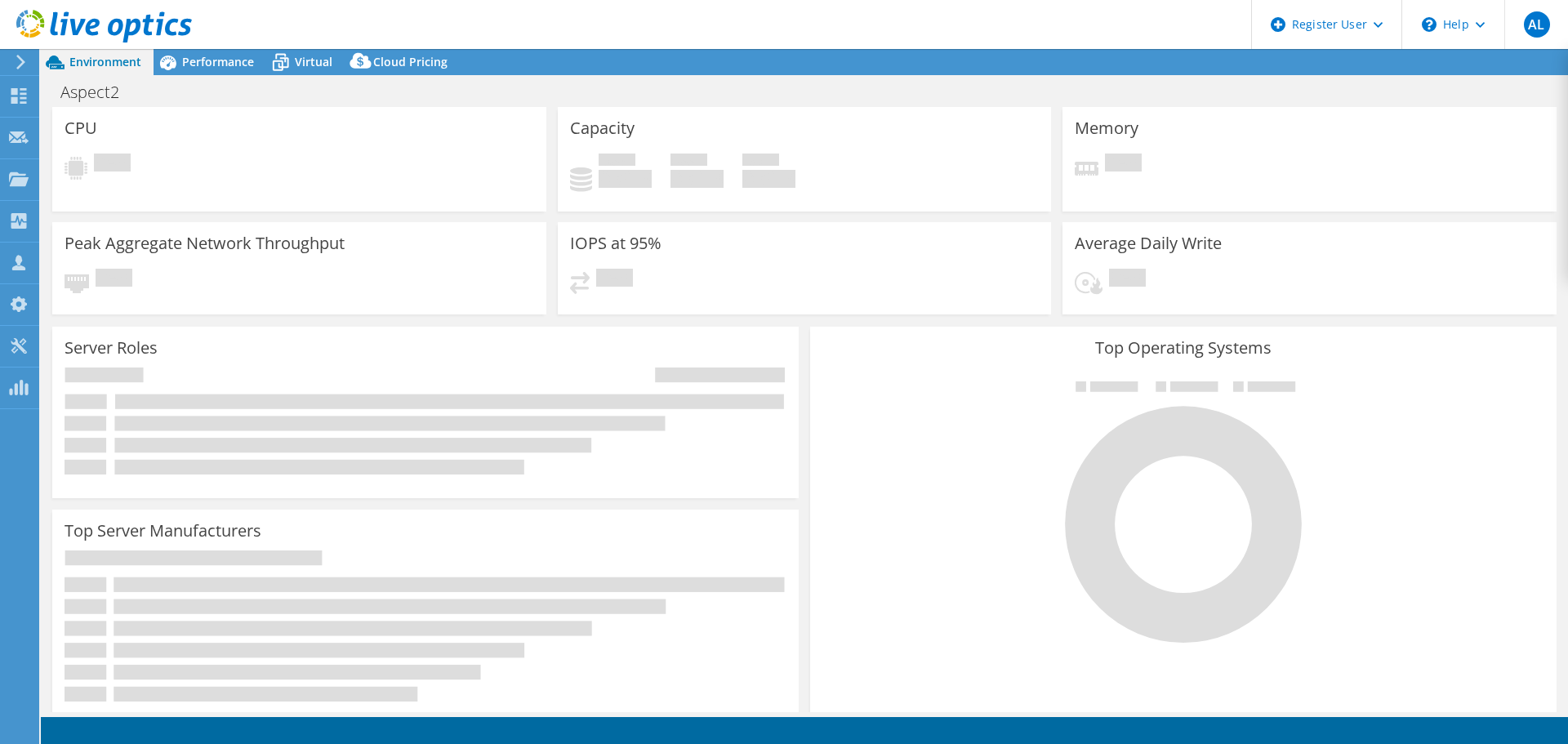
select select "[GEOGRAPHIC_DATA]"
select select "AUD"
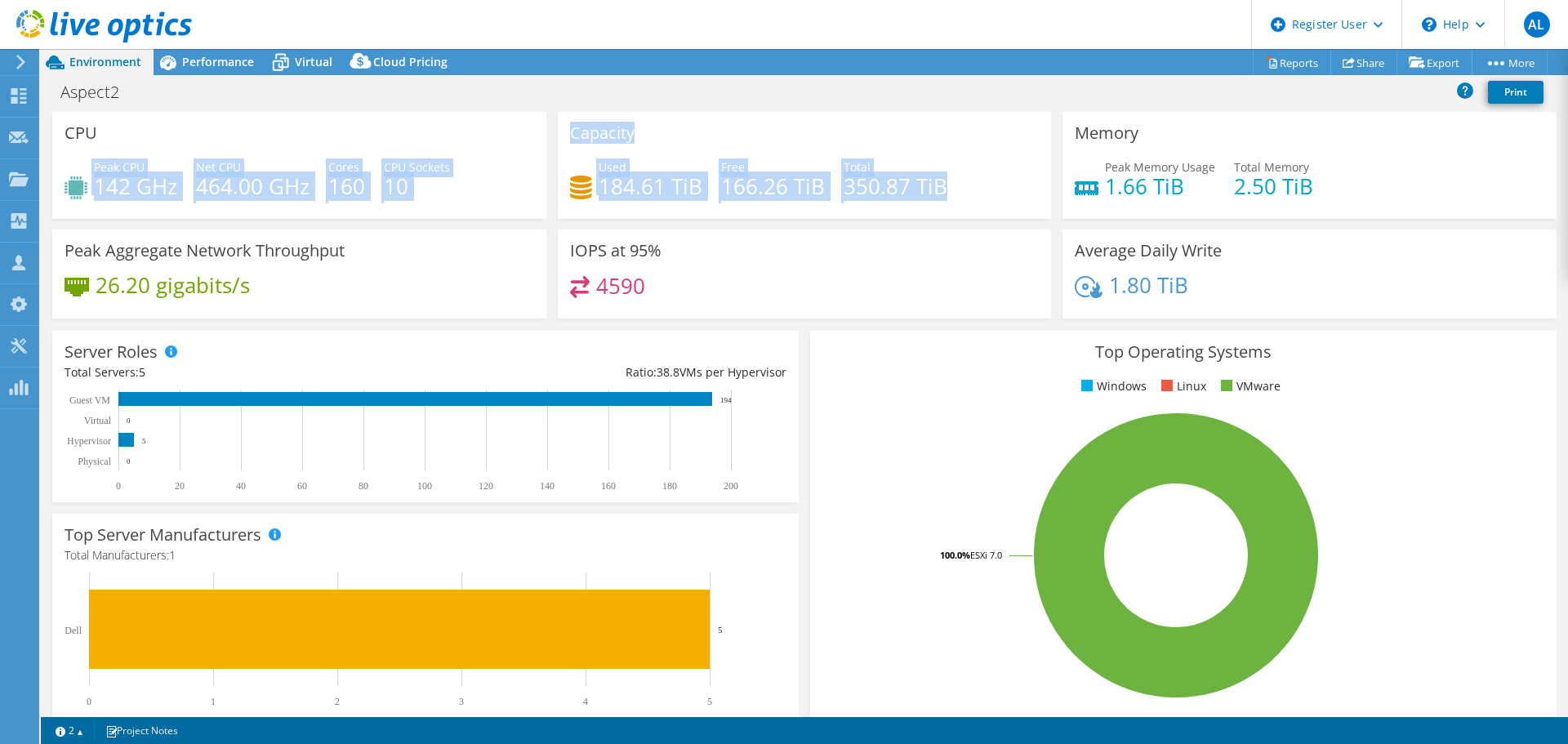
drag, startPoint x: 933, startPoint y: 183, endPoint x: 544, endPoint y: 138, distance: 391.6
click at [544, 138] on div "CPU Peak CPU 142 GHz Net CPU 464.00 GHz Cores 160 CPU Sockets 10 Capacity Used …" at bounding box center [804, 221] width 1515 height 217
click at [733, 140] on div "Capacity Used 184.61 TiB Free 166.26 TiB Total 350.87 TiB" at bounding box center [805, 166] width 494 height 107
